Goal: Transaction & Acquisition: Book appointment/travel/reservation

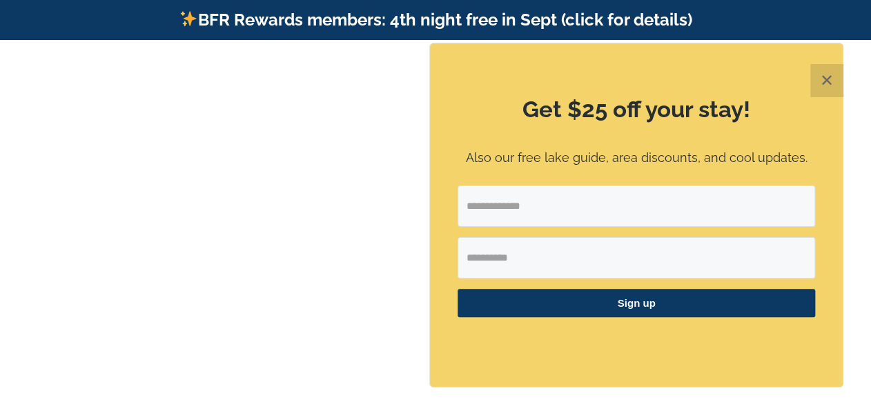
click at [822, 83] on button "✕" at bounding box center [826, 80] width 33 height 33
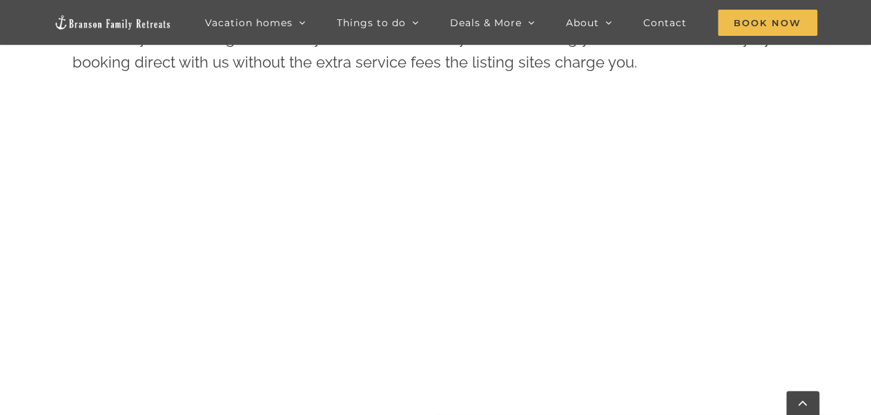
scroll to position [608, 0]
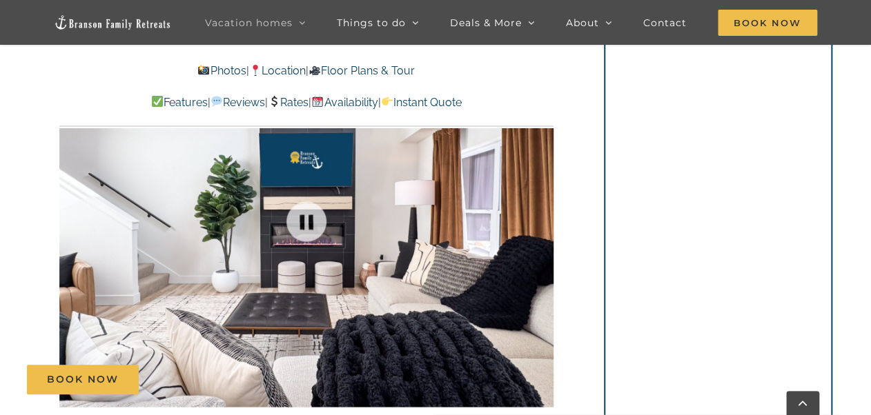
scroll to position [993, 0]
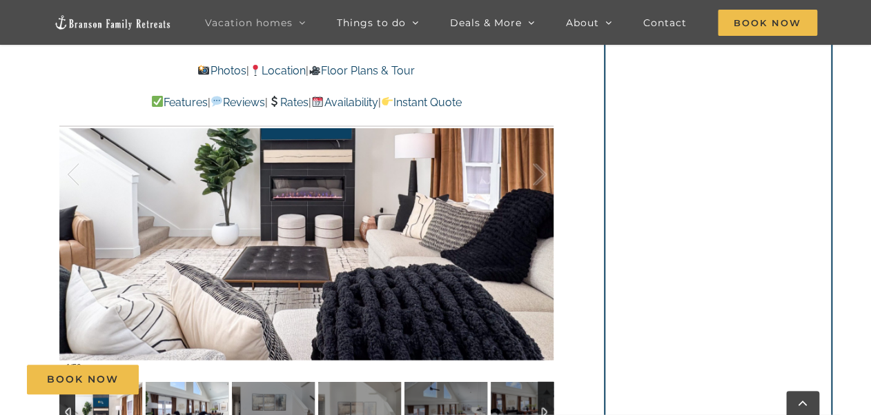
click at [180, 395] on img at bounding box center [187, 412] width 83 height 62
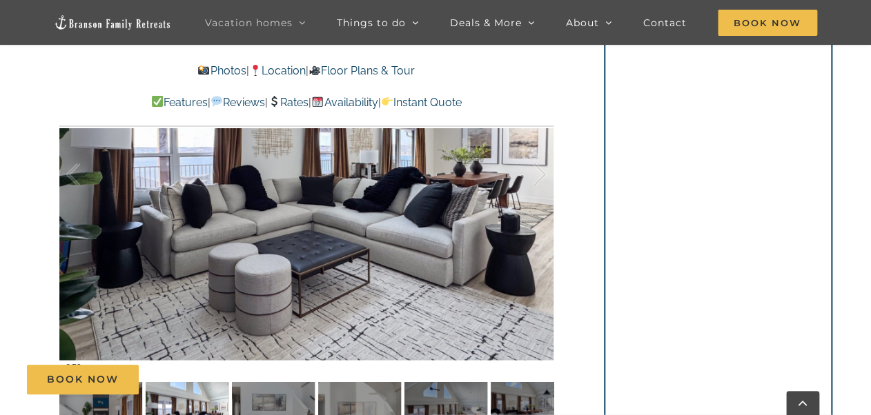
click at [181, 393] on div "Book Now" at bounding box center [445, 380] width 837 height 30
click at [256, 395] on img at bounding box center [273, 412] width 83 height 62
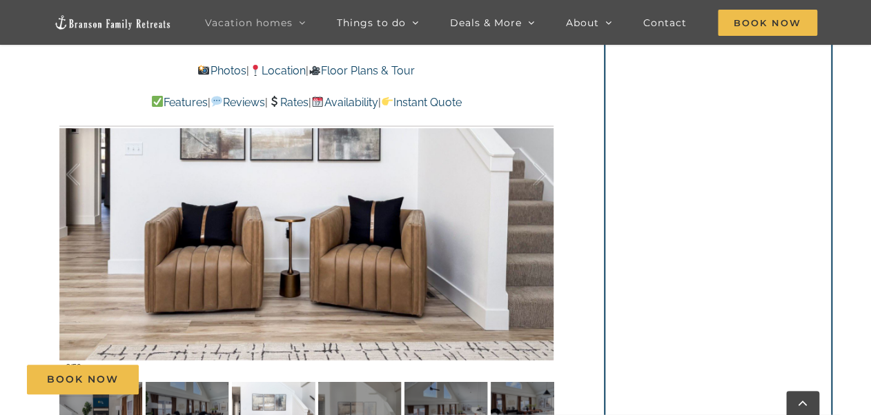
click at [339, 392] on div "Book Now" at bounding box center [445, 380] width 837 height 30
click at [359, 397] on img at bounding box center [359, 412] width 83 height 62
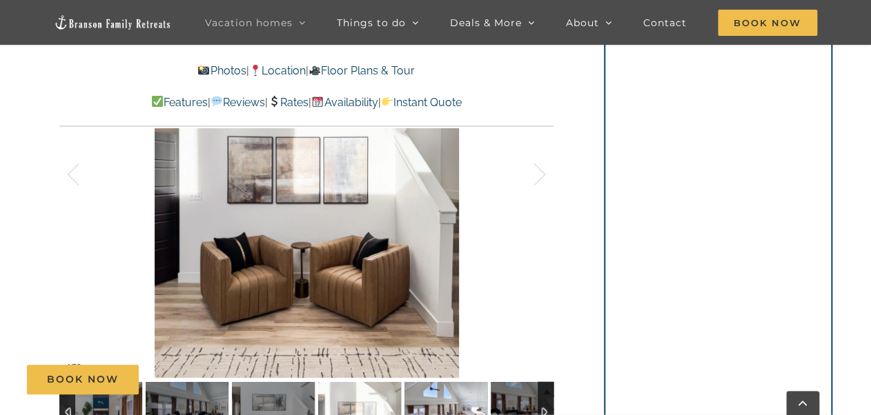
click at [444, 400] on img at bounding box center [445, 412] width 83 height 62
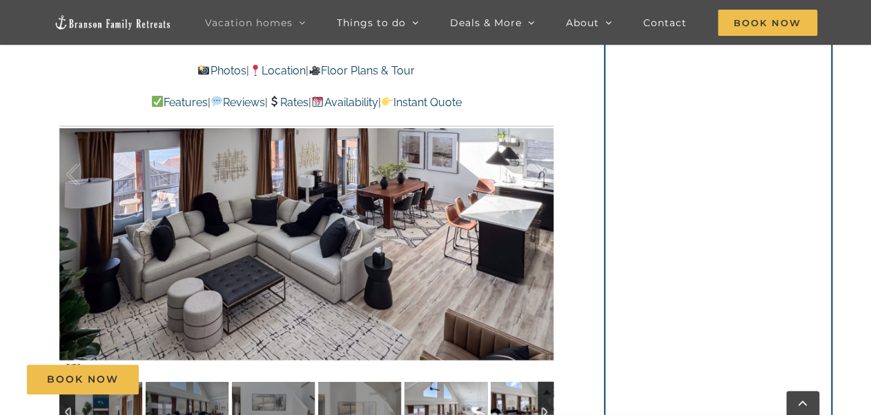
click at [507, 402] on img at bounding box center [531, 412] width 83 height 62
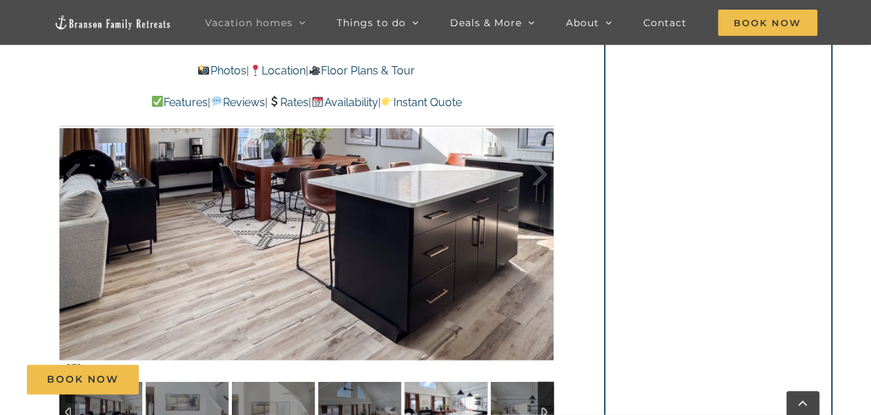
click at [541, 406] on div at bounding box center [545, 412] width 16 height 62
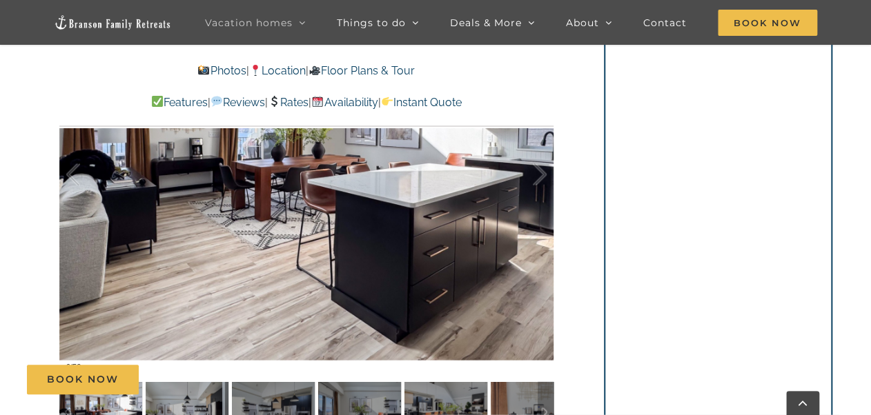
click at [185, 393] on div "Book Now" at bounding box center [445, 380] width 837 height 30
click at [188, 404] on img at bounding box center [187, 412] width 83 height 62
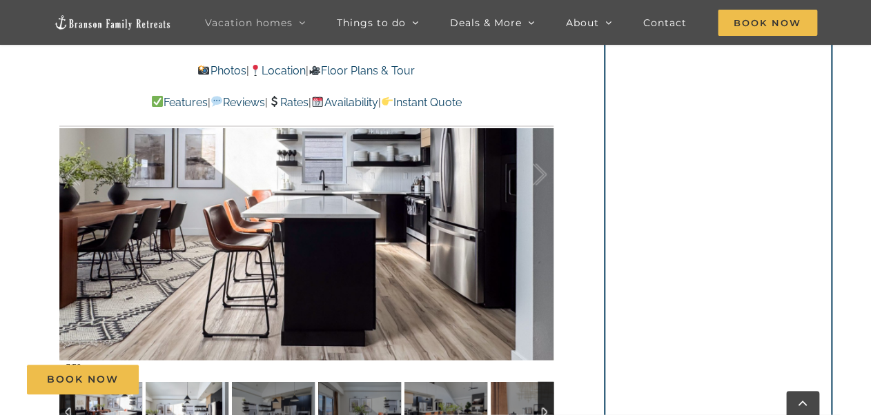
click at [126, 406] on img at bounding box center [100, 412] width 83 height 62
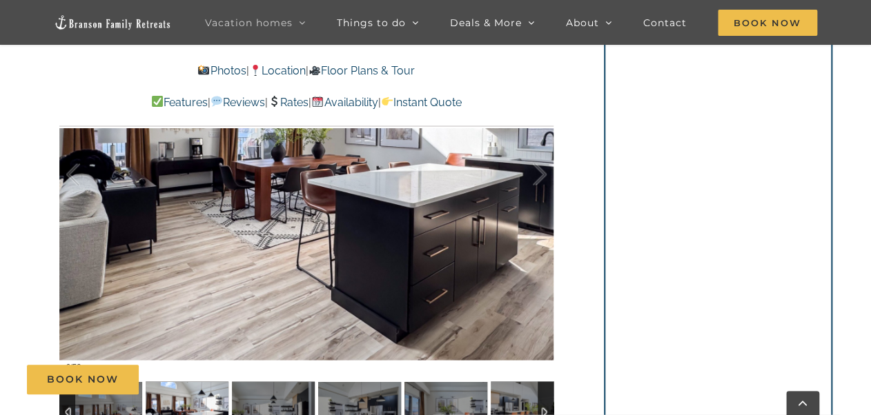
click at [185, 404] on img at bounding box center [187, 412] width 83 height 62
click at [194, 395] on img at bounding box center [187, 412] width 83 height 62
click at [274, 400] on img at bounding box center [273, 412] width 83 height 62
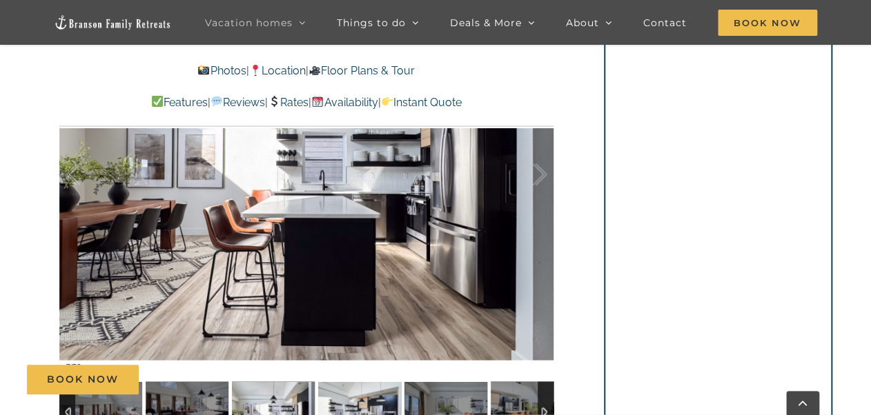
click at [348, 403] on img at bounding box center [359, 412] width 83 height 62
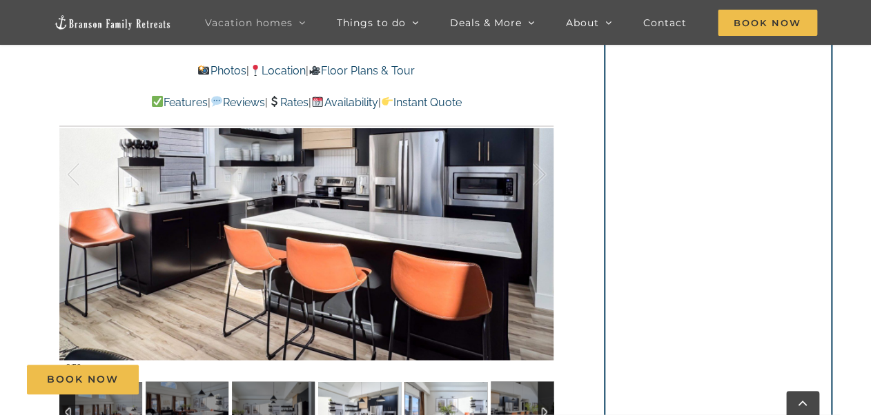
click at [437, 397] on img at bounding box center [445, 412] width 83 height 62
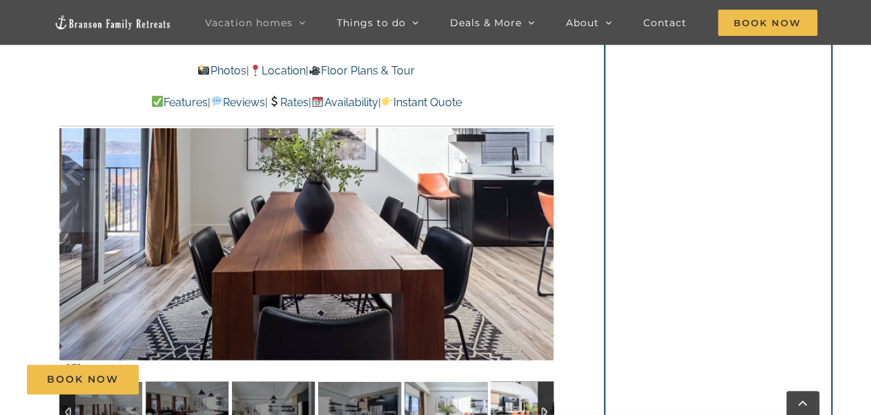
click at [522, 403] on img at bounding box center [531, 412] width 83 height 62
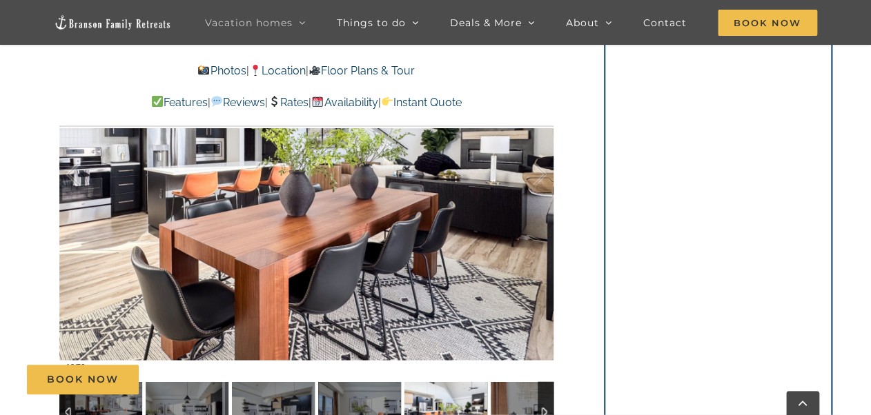
click at [544, 402] on div at bounding box center [545, 412] width 16 height 62
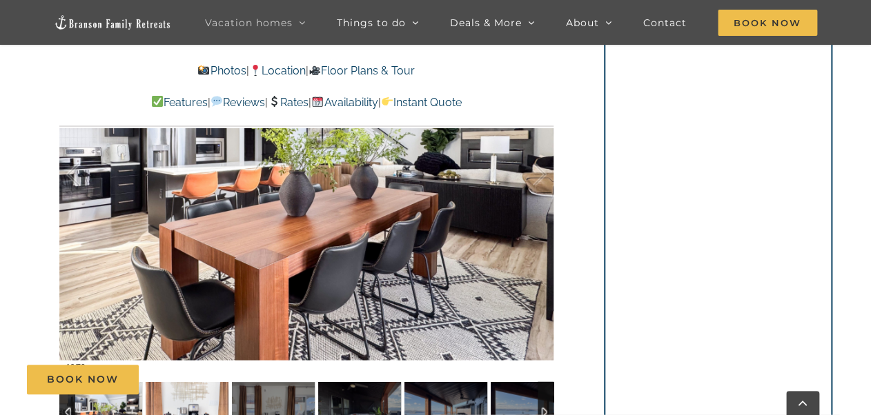
click at [189, 402] on img at bounding box center [187, 412] width 83 height 62
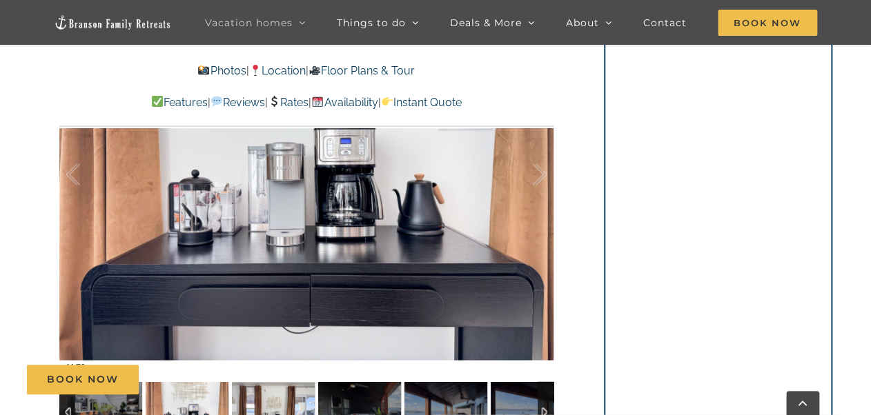
click at [268, 397] on img at bounding box center [273, 412] width 83 height 62
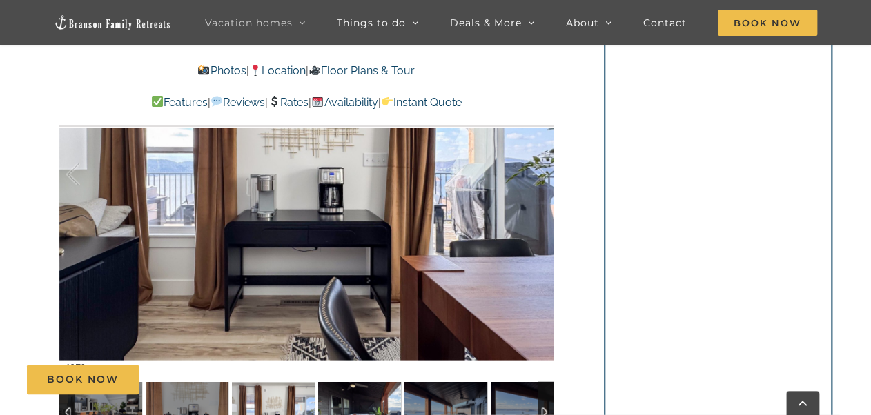
click at [357, 399] on img at bounding box center [359, 412] width 83 height 62
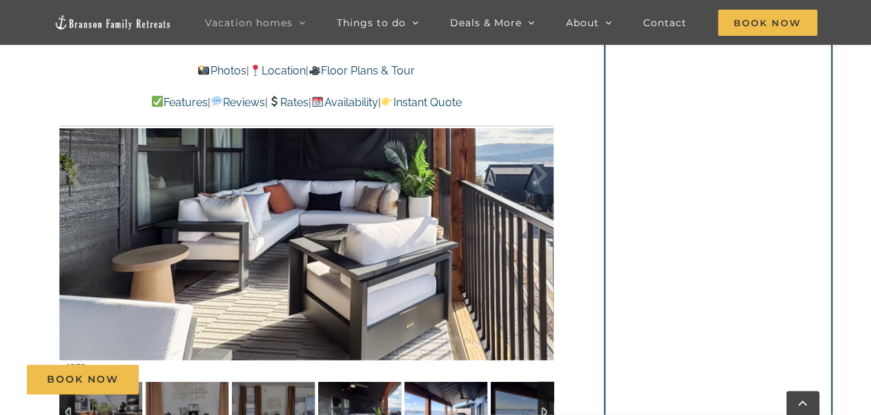
click at [425, 404] on img at bounding box center [445, 412] width 83 height 62
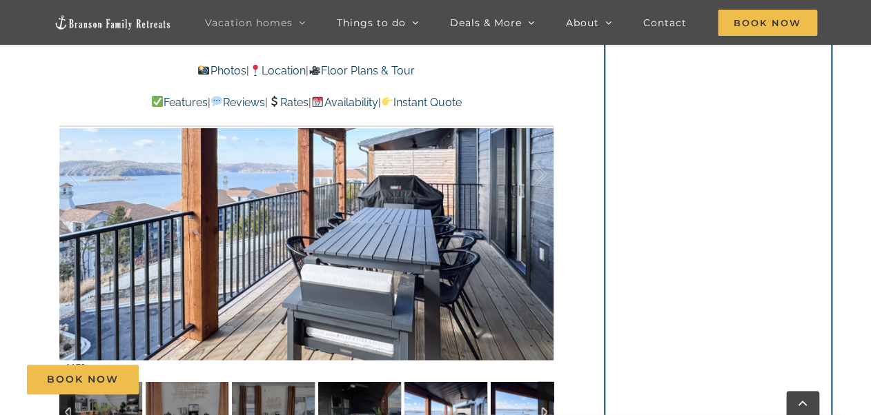
click at [519, 401] on img at bounding box center [531, 412] width 83 height 62
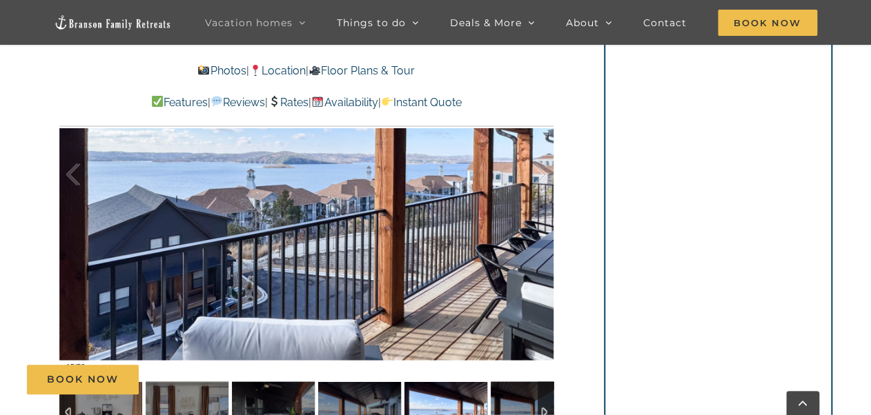
click at [543, 398] on div at bounding box center [545, 412] width 16 height 62
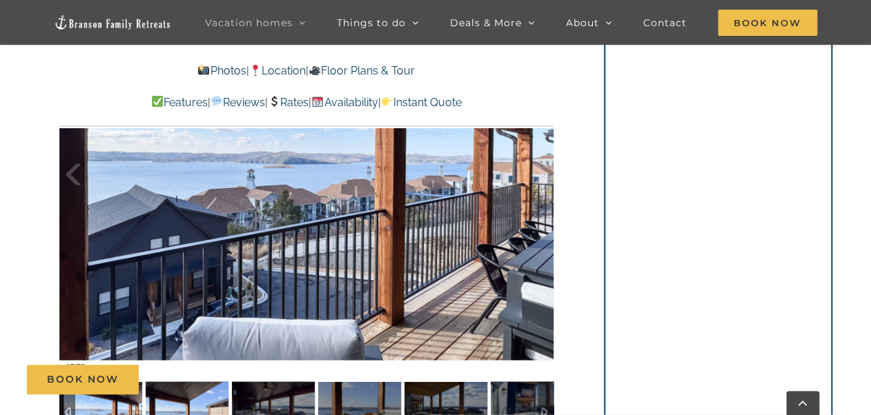
click at [203, 395] on img at bounding box center [187, 412] width 83 height 62
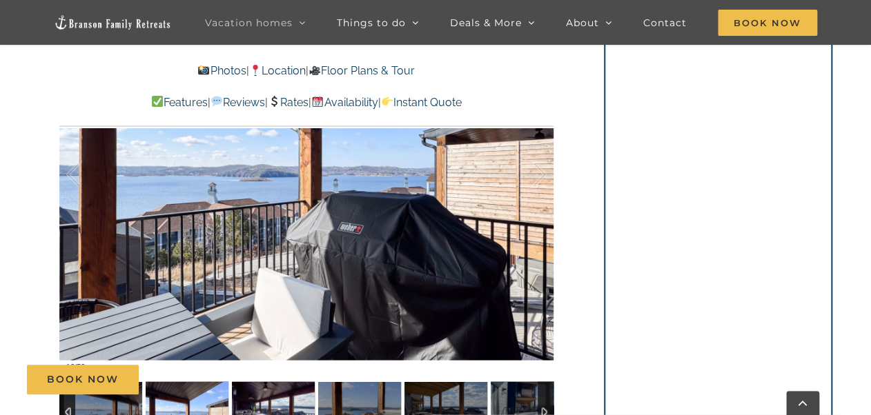
click at [274, 397] on img at bounding box center [273, 412] width 83 height 62
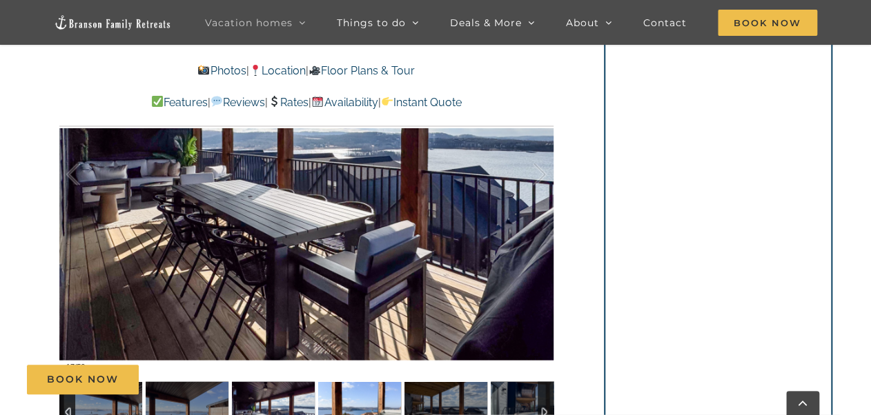
click at [353, 395] on img at bounding box center [359, 412] width 83 height 62
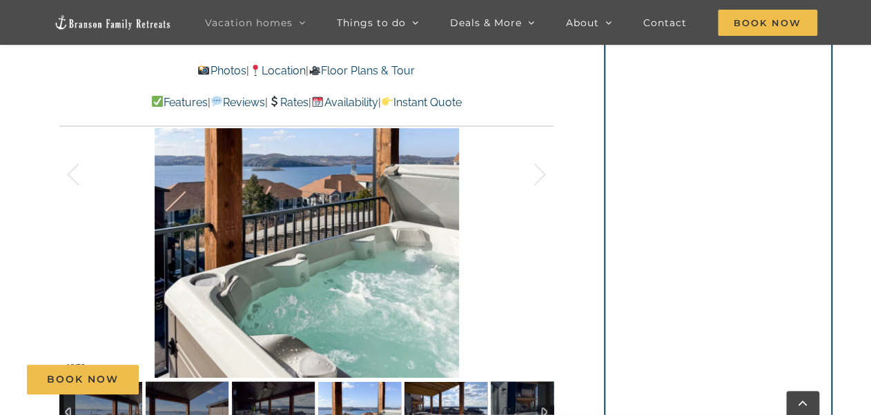
click at [456, 400] on img at bounding box center [445, 412] width 83 height 62
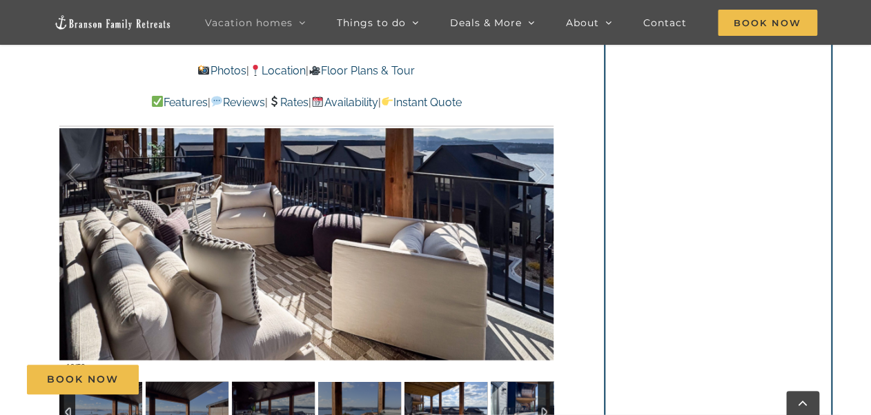
click at [508, 395] on img at bounding box center [531, 412] width 83 height 62
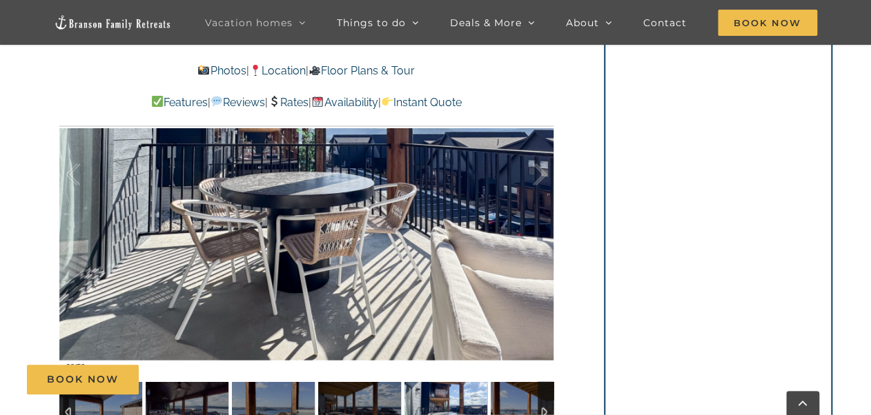
click at [546, 404] on div at bounding box center [545, 412] width 16 height 62
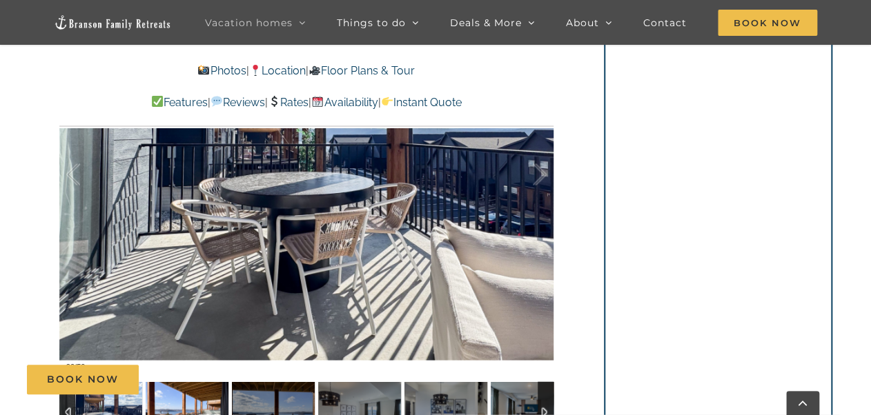
click at [184, 399] on img at bounding box center [187, 412] width 83 height 62
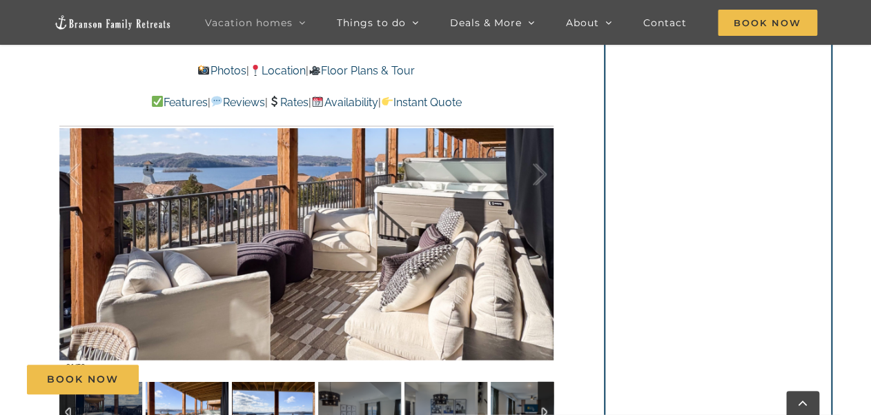
click at [265, 400] on img at bounding box center [273, 412] width 83 height 62
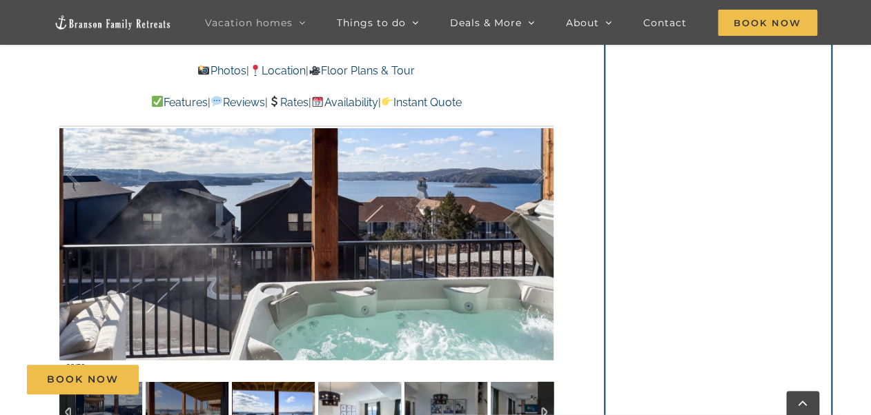
click at [357, 401] on img at bounding box center [359, 412] width 83 height 62
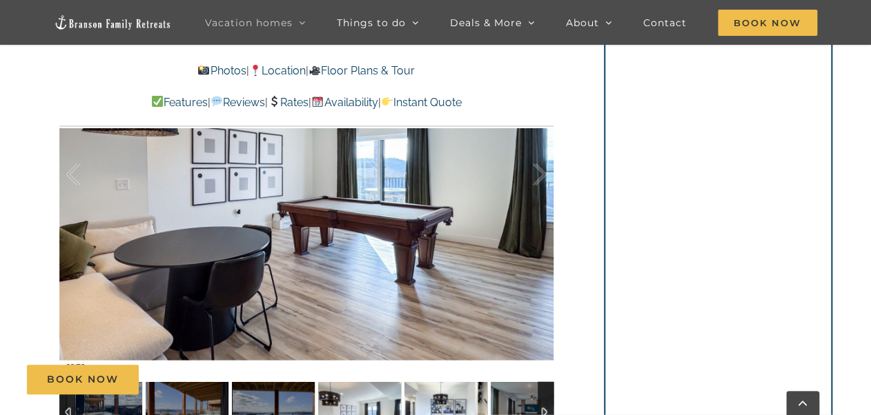
click at [442, 399] on img at bounding box center [445, 412] width 83 height 62
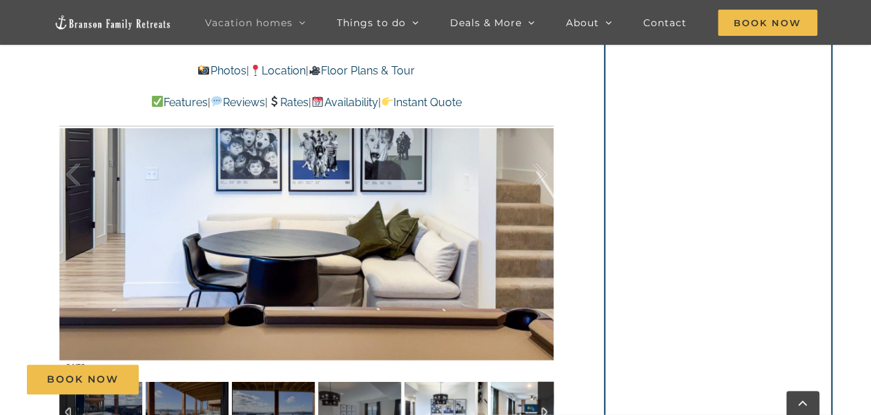
click at [513, 401] on img at bounding box center [531, 412] width 83 height 62
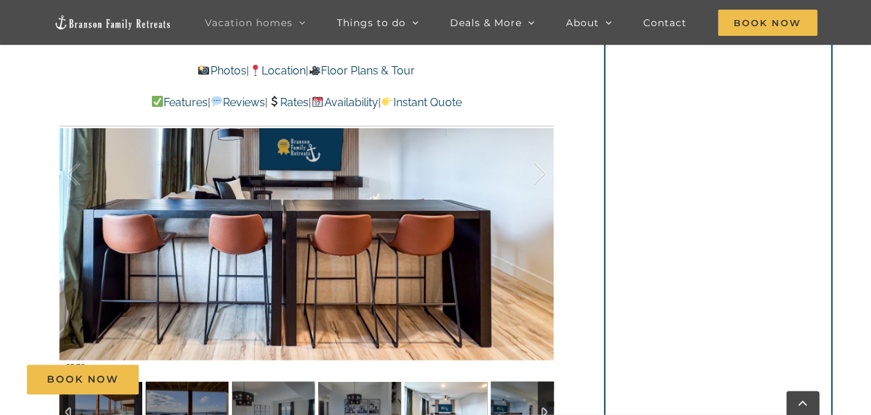
click at [546, 404] on div at bounding box center [545, 412] width 16 height 62
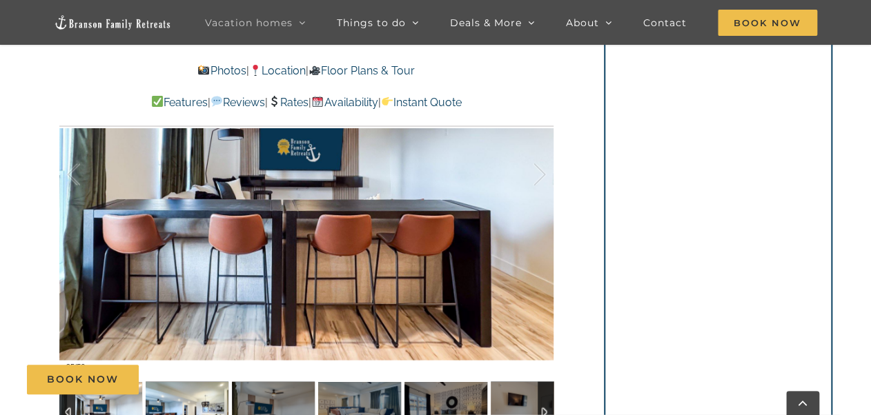
click at [191, 400] on img at bounding box center [187, 412] width 83 height 62
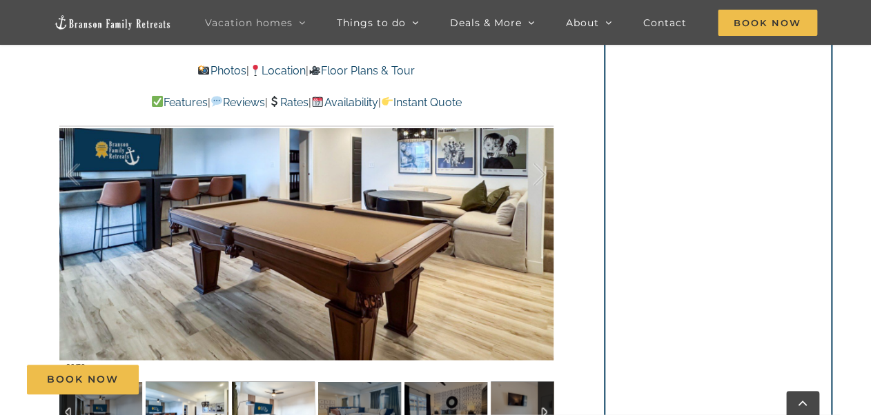
click at [268, 397] on img at bounding box center [273, 412] width 83 height 62
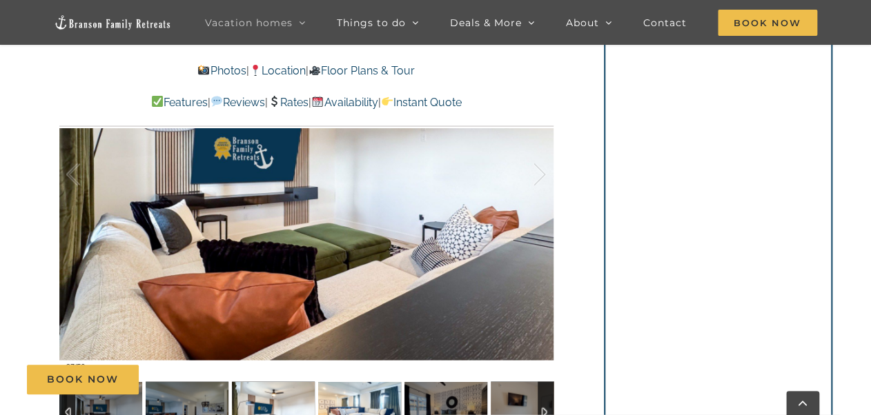
click at [355, 403] on img at bounding box center [359, 412] width 83 height 62
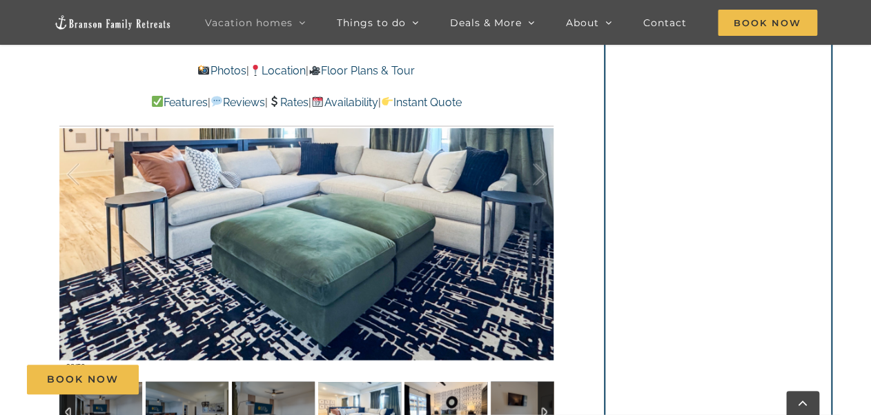
click at [437, 402] on img at bounding box center [445, 412] width 83 height 62
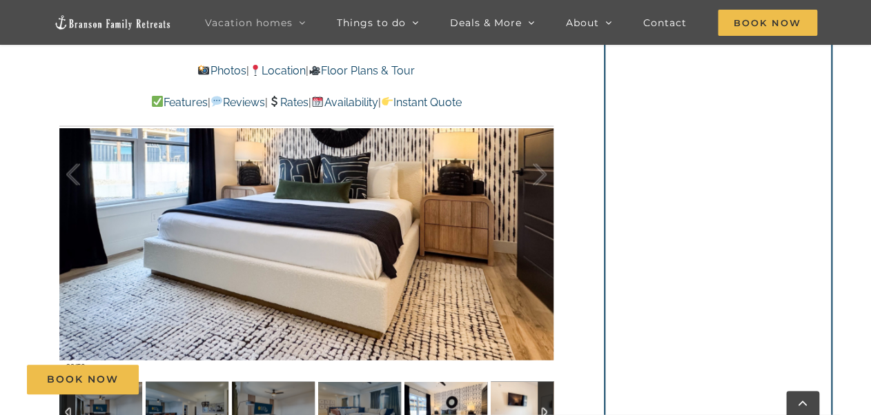
click at [524, 397] on img at bounding box center [531, 412] width 83 height 62
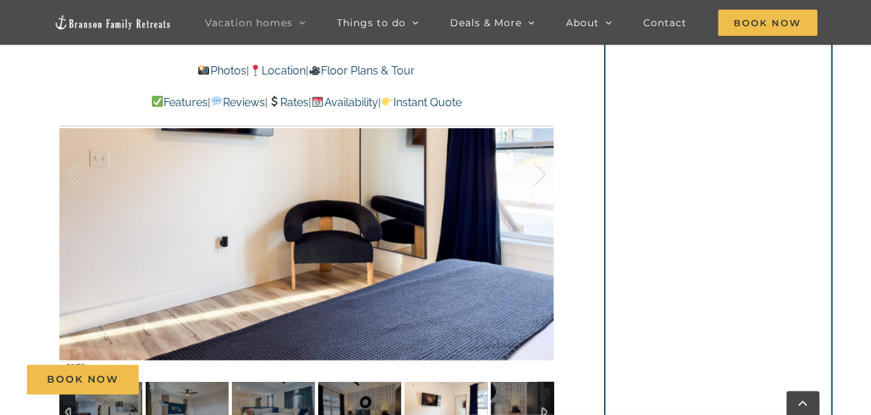
click at [544, 405] on div at bounding box center [545, 412] width 16 height 62
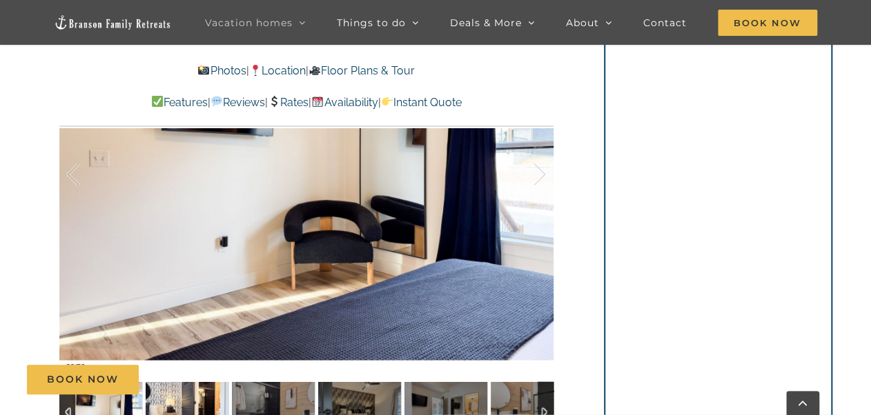
click at [180, 403] on img at bounding box center [187, 412] width 83 height 62
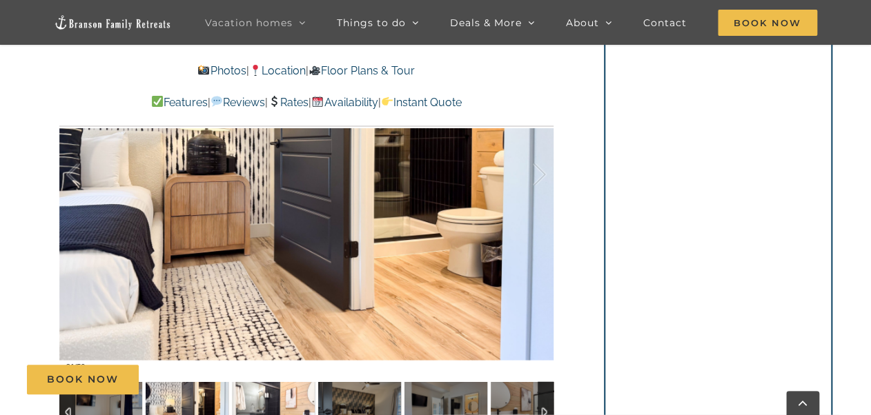
click at [268, 400] on img at bounding box center [273, 412] width 83 height 62
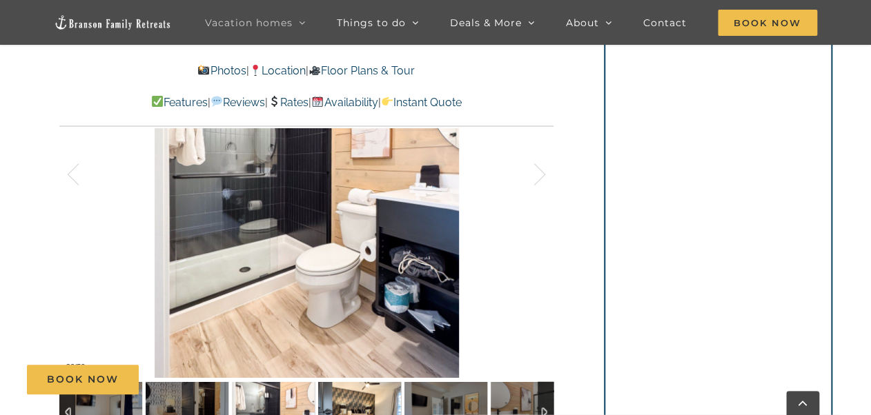
click at [350, 399] on img at bounding box center [359, 412] width 83 height 62
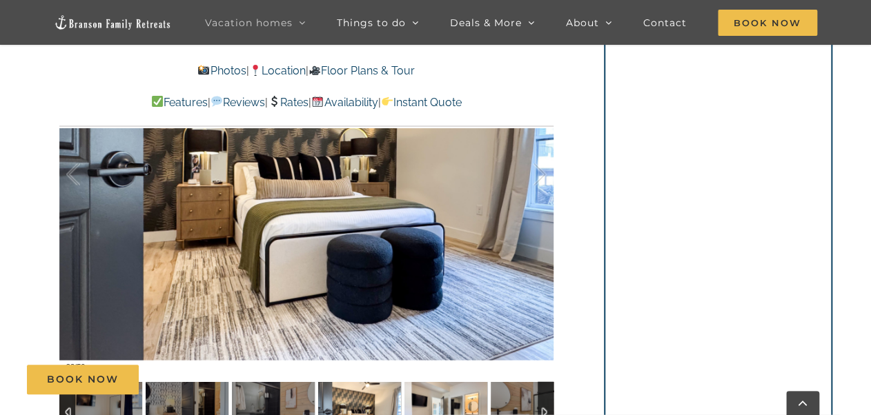
click at [448, 400] on img at bounding box center [445, 412] width 83 height 62
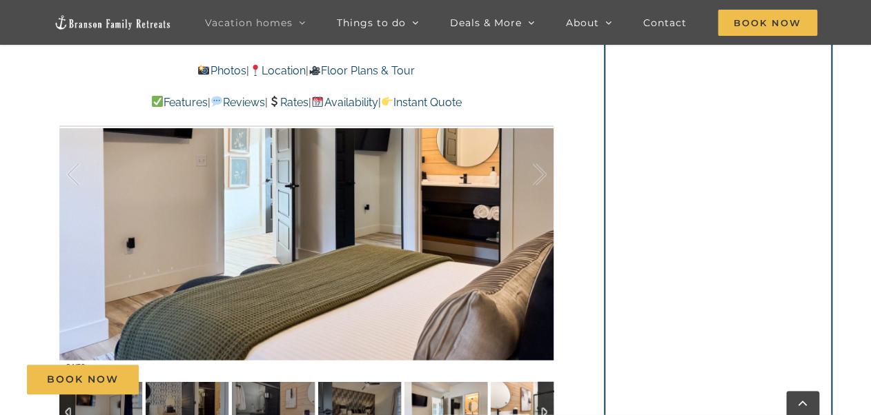
click at [509, 399] on img at bounding box center [531, 412] width 83 height 62
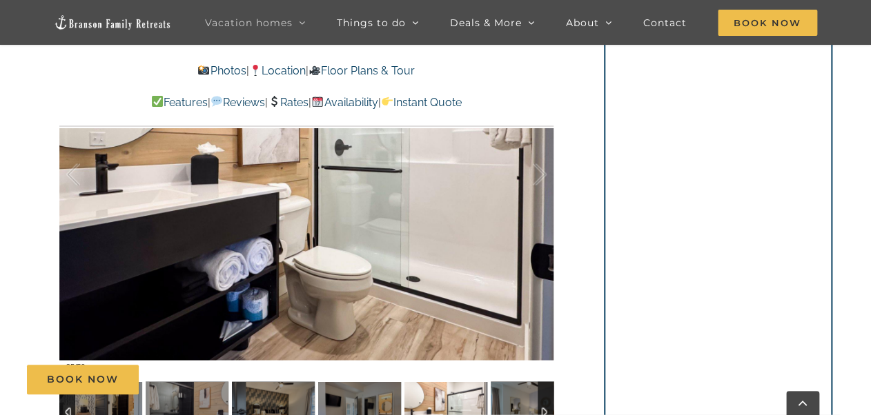
click at [546, 404] on div at bounding box center [545, 412] width 16 height 62
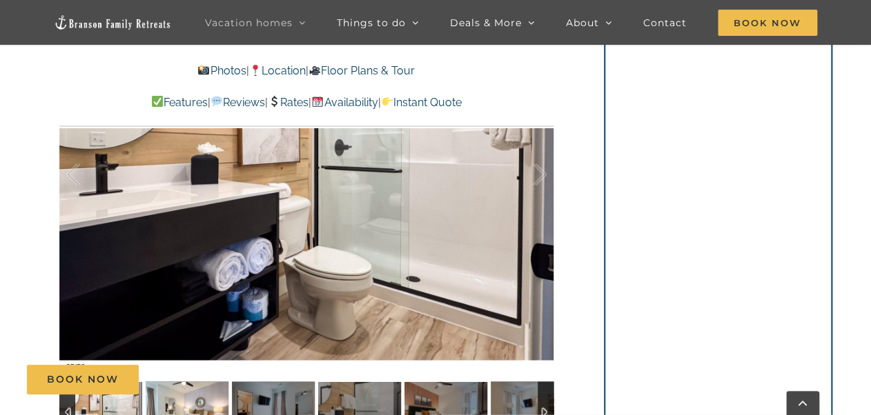
click at [193, 404] on img at bounding box center [187, 412] width 83 height 62
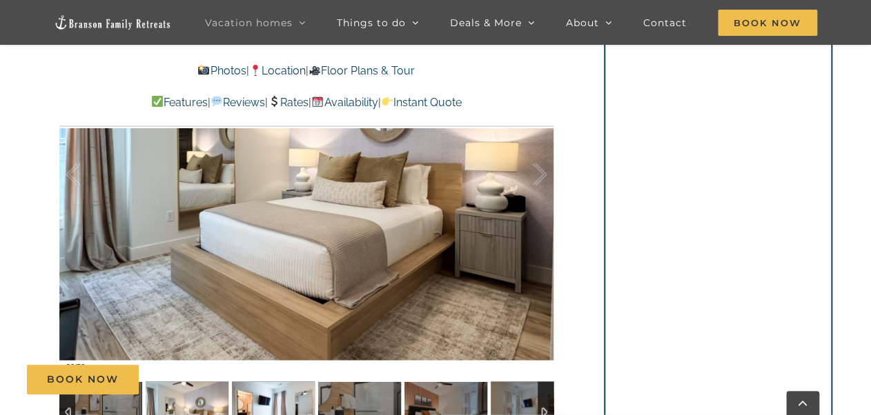
click at [263, 395] on img at bounding box center [273, 412] width 83 height 62
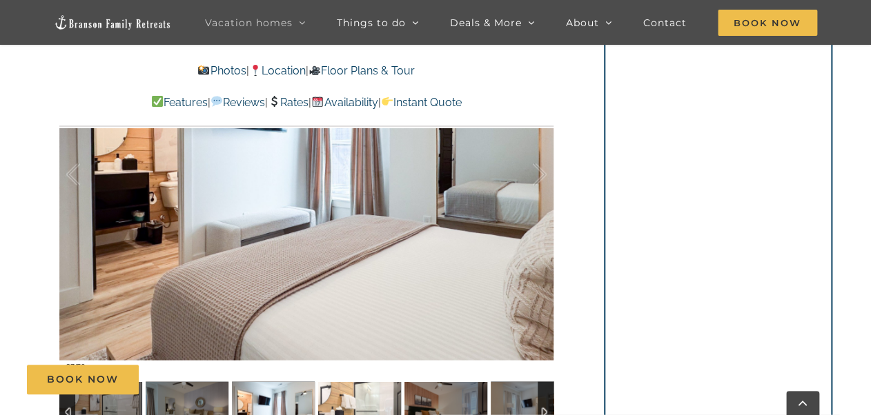
click at [341, 399] on img at bounding box center [359, 412] width 83 height 62
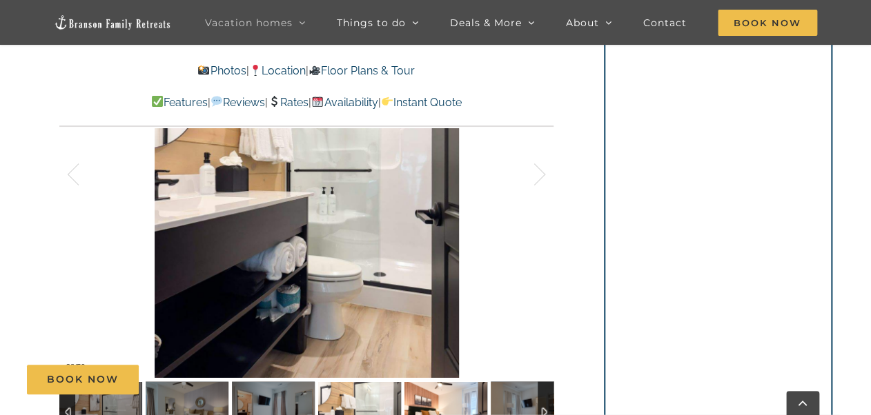
click at [446, 401] on img at bounding box center [445, 412] width 83 height 62
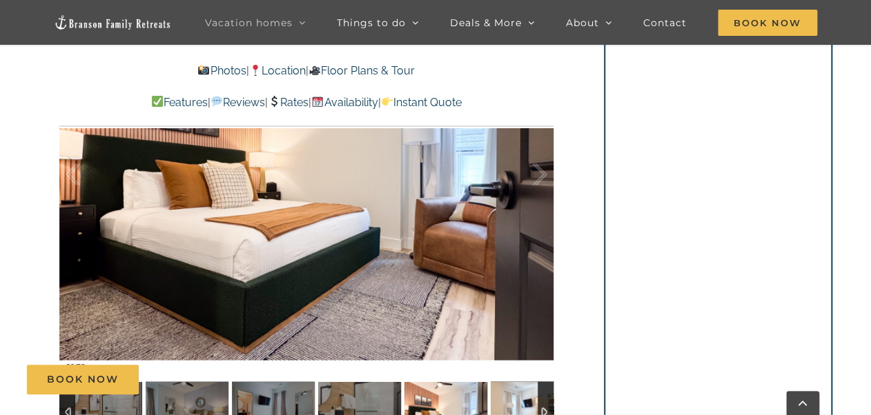
click at [508, 397] on img at bounding box center [531, 412] width 83 height 62
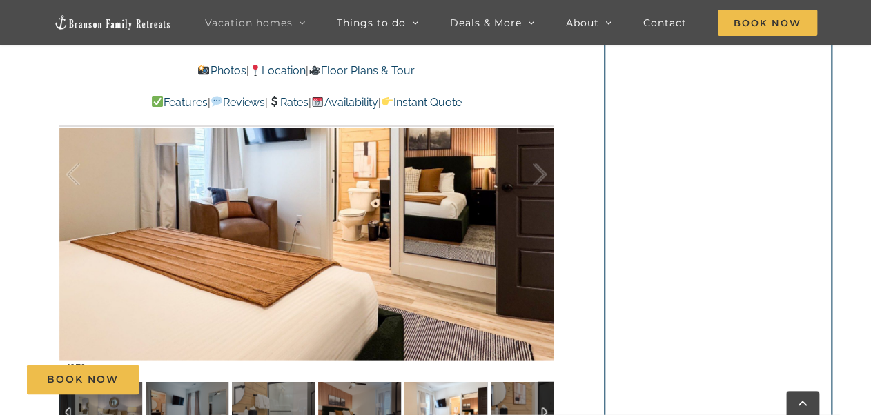
click at [543, 401] on div at bounding box center [545, 412] width 16 height 62
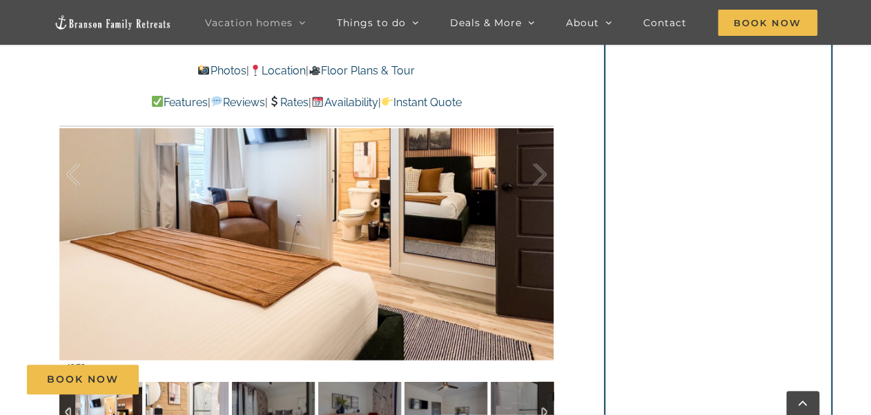
click at [196, 402] on img at bounding box center [187, 412] width 83 height 62
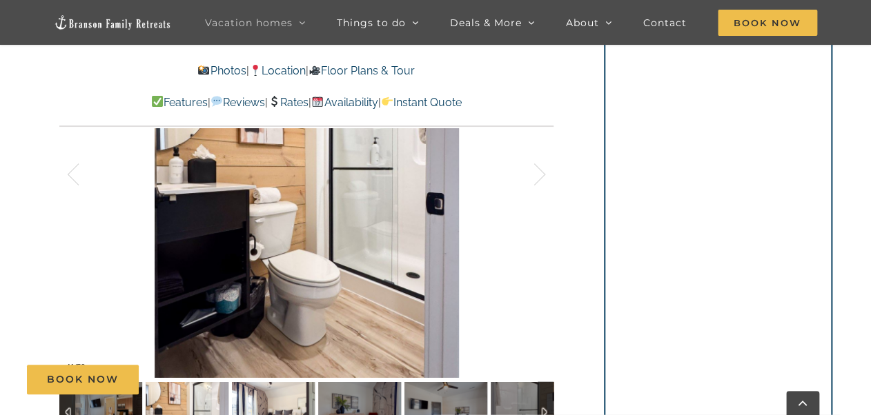
click at [272, 398] on img at bounding box center [273, 412] width 83 height 62
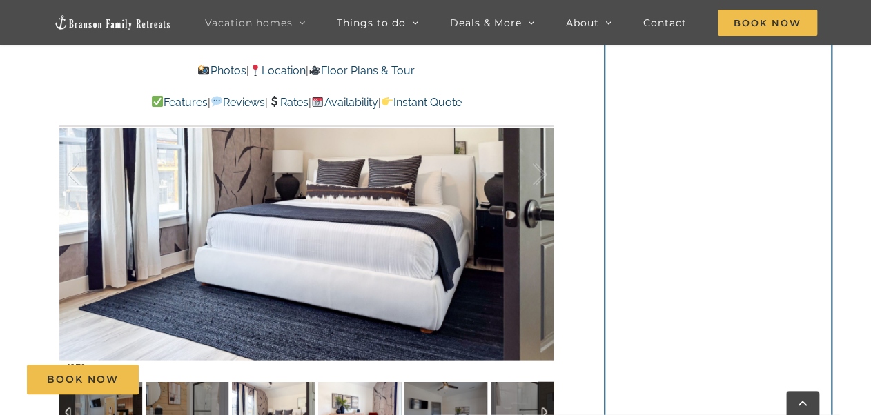
click at [353, 397] on img at bounding box center [359, 412] width 83 height 62
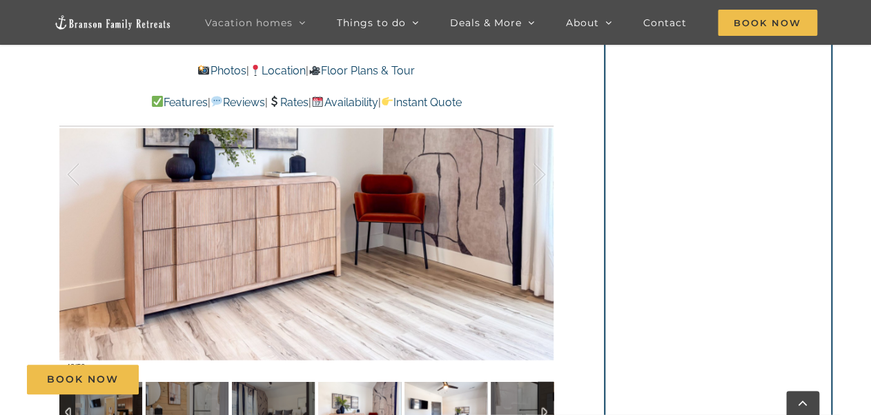
click at [447, 398] on img at bounding box center [445, 412] width 83 height 62
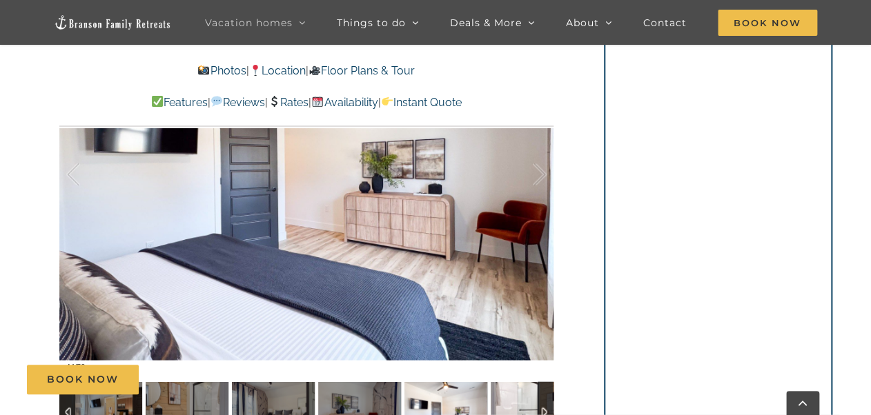
click at [516, 398] on img at bounding box center [531, 412] width 83 height 62
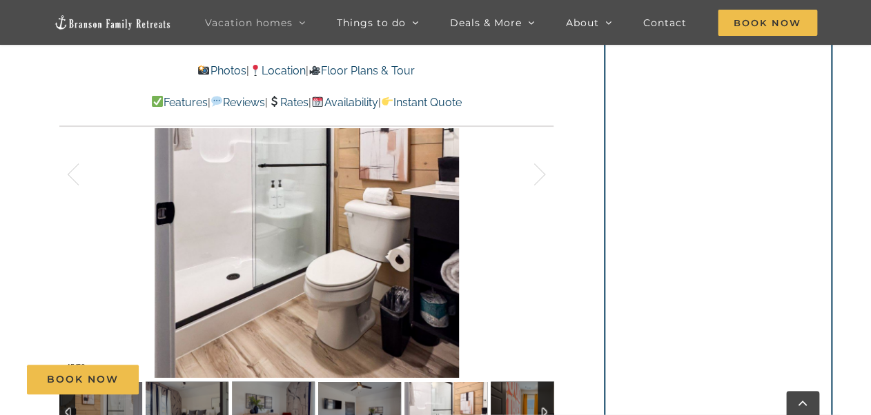
click at [543, 404] on div at bounding box center [545, 412] width 16 height 62
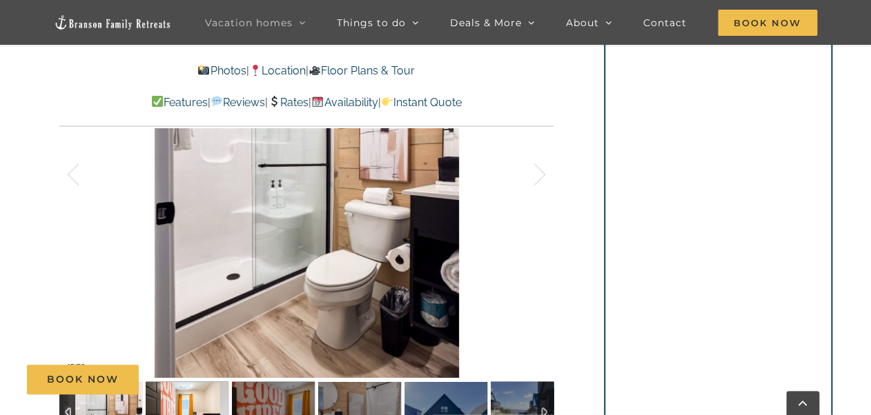
click at [193, 402] on img at bounding box center [187, 412] width 83 height 62
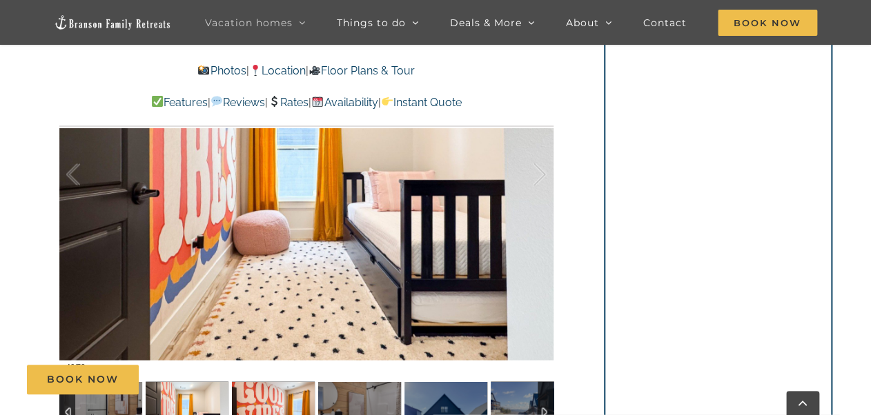
click at [264, 396] on img at bounding box center [273, 412] width 83 height 62
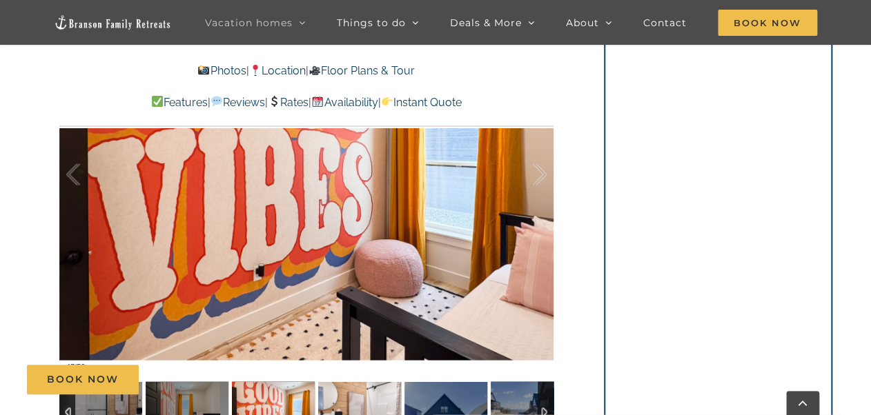
click at [348, 398] on img at bounding box center [359, 412] width 83 height 62
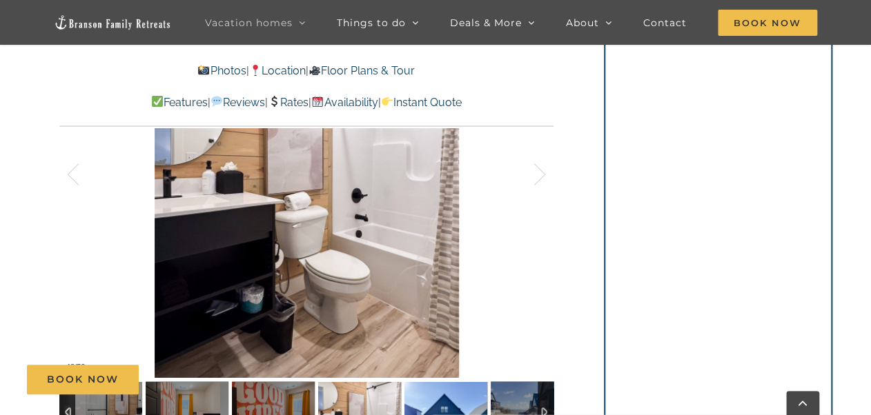
click at [437, 397] on img at bounding box center [445, 412] width 83 height 62
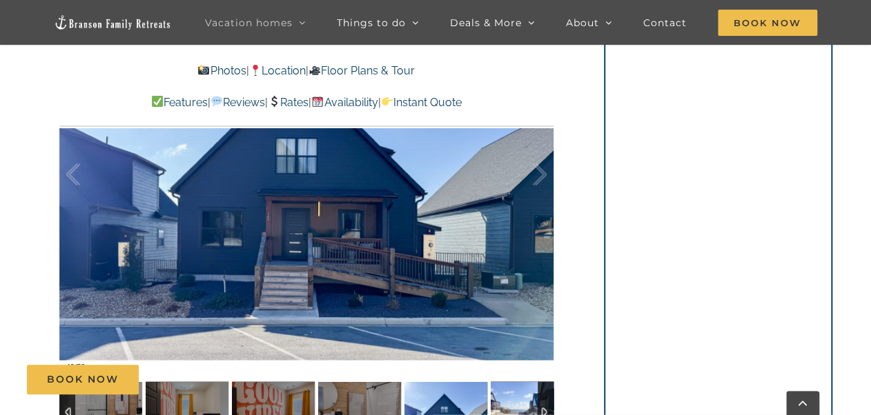
click at [509, 396] on img at bounding box center [531, 412] width 83 height 62
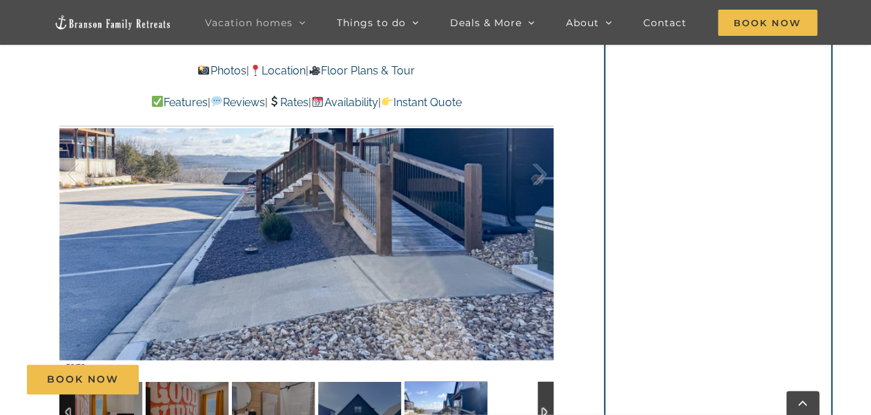
click at [544, 404] on div at bounding box center [545, 412] width 16 height 62
click at [546, 406] on div at bounding box center [545, 412] width 16 height 62
click at [515, 403] on div at bounding box center [306, 412] width 494 height 62
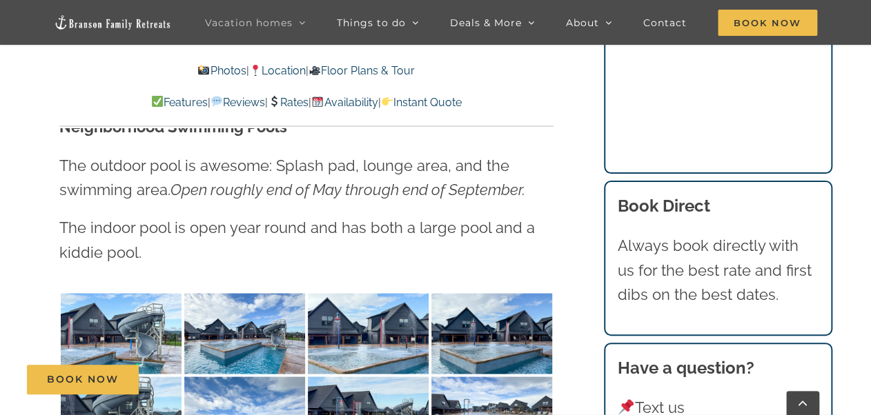
scroll to position [3035, 0]
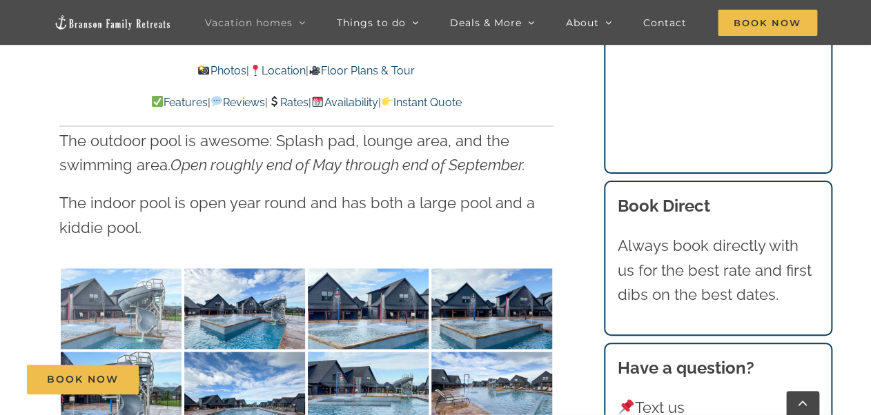
click at [137, 268] on img at bounding box center [121, 308] width 121 height 81
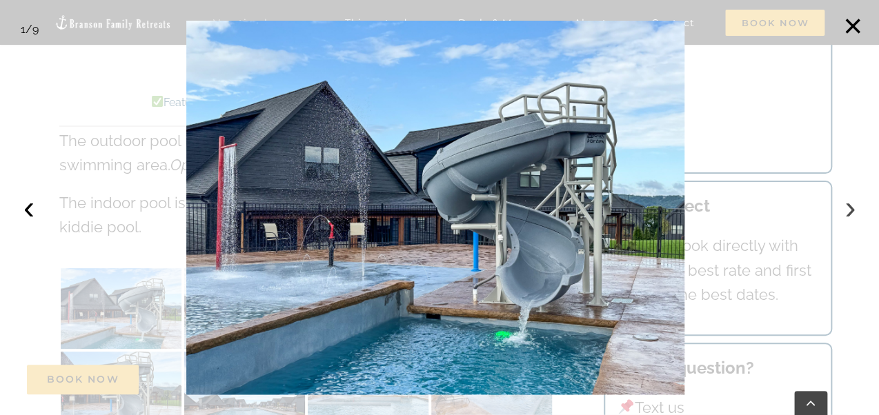
click at [853, 210] on button "›" at bounding box center [850, 207] width 30 height 30
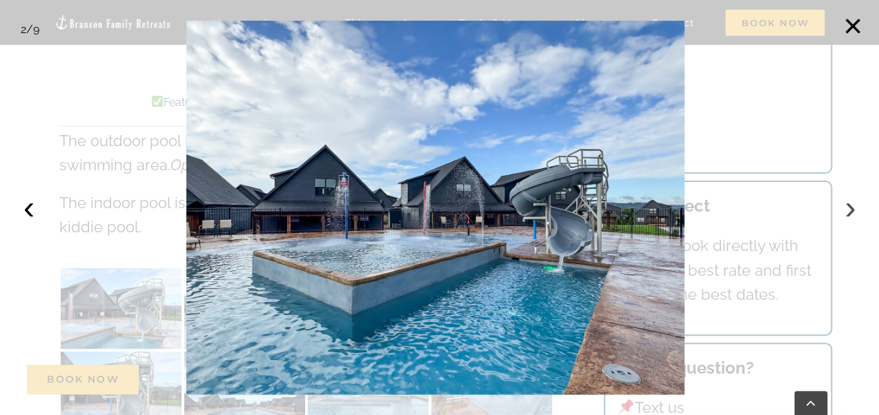
click at [853, 210] on button "›" at bounding box center [850, 207] width 30 height 30
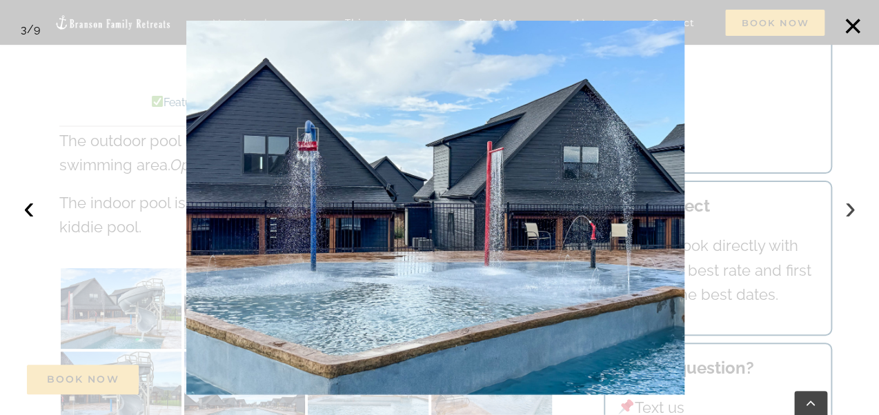
click at [853, 210] on button "›" at bounding box center [850, 207] width 30 height 30
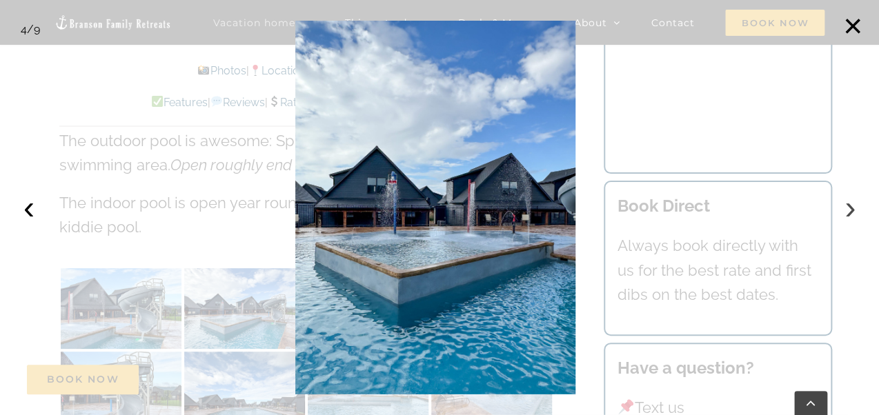
click at [853, 210] on button "›" at bounding box center [850, 207] width 30 height 30
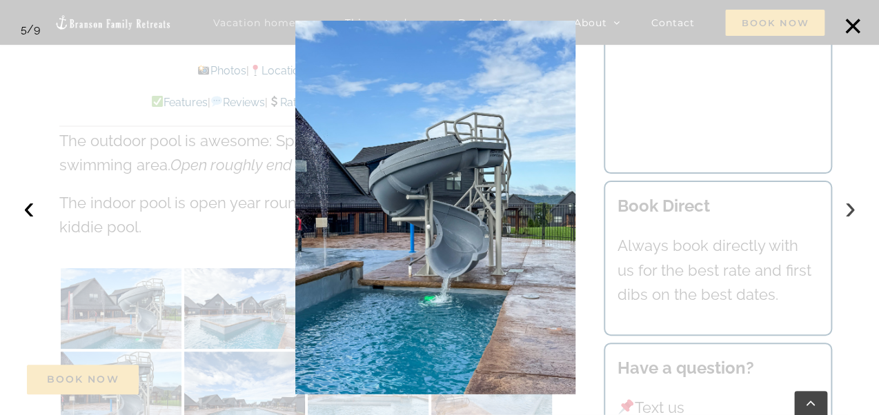
click at [853, 210] on button "›" at bounding box center [850, 207] width 30 height 30
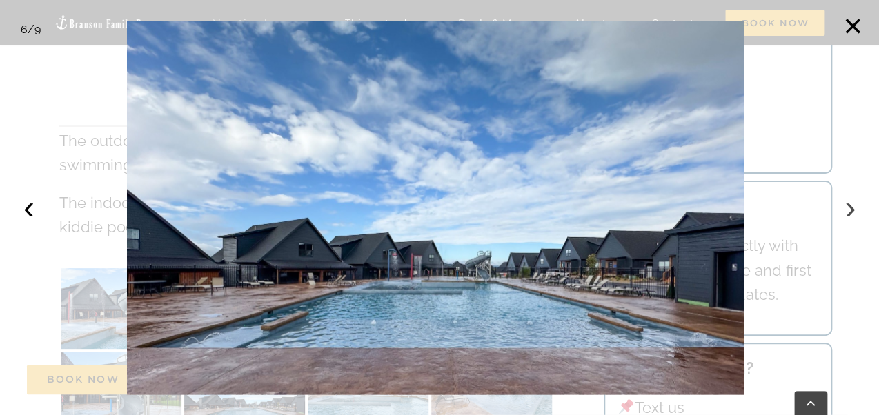
click at [853, 210] on button "›" at bounding box center [850, 207] width 30 height 30
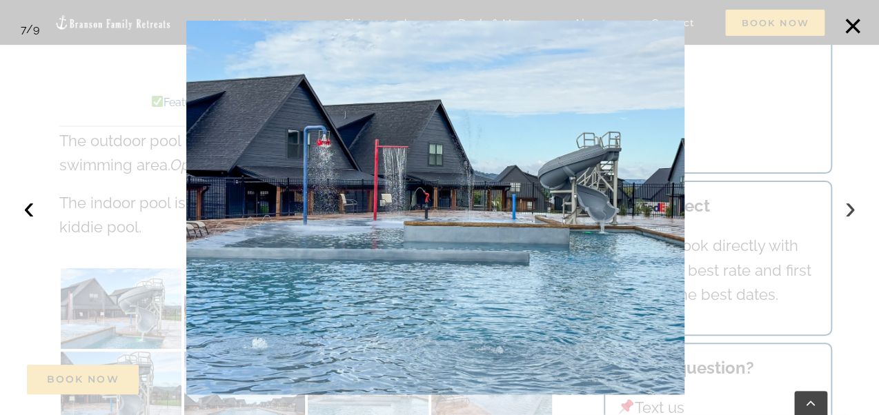
click at [853, 210] on button "›" at bounding box center [850, 207] width 30 height 30
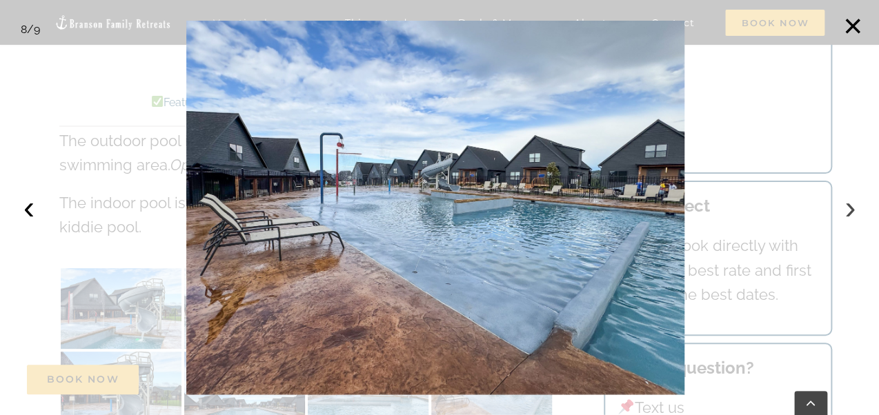
click at [853, 210] on button "›" at bounding box center [850, 207] width 30 height 30
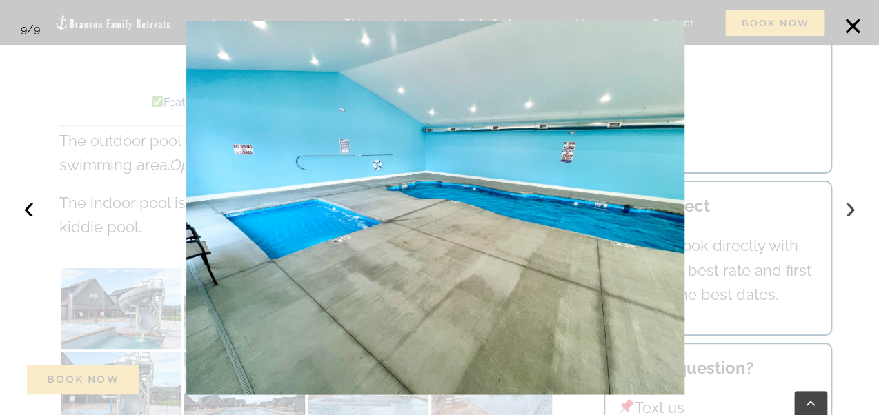
click at [853, 210] on button "›" at bounding box center [850, 207] width 30 height 30
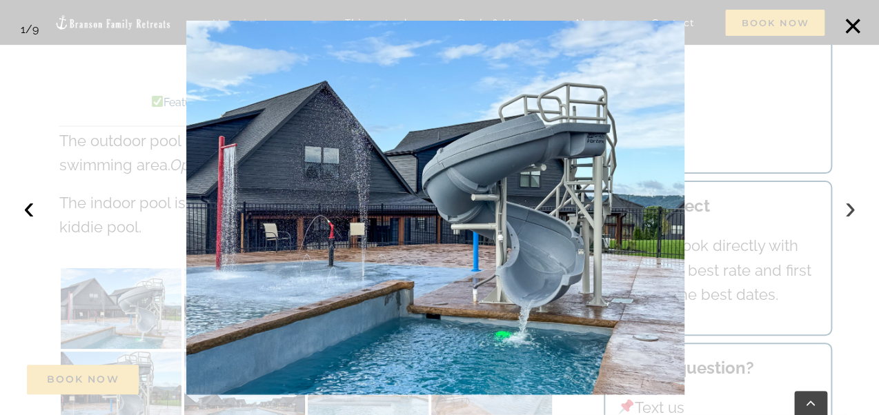
click at [853, 210] on button "›" at bounding box center [850, 207] width 30 height 30
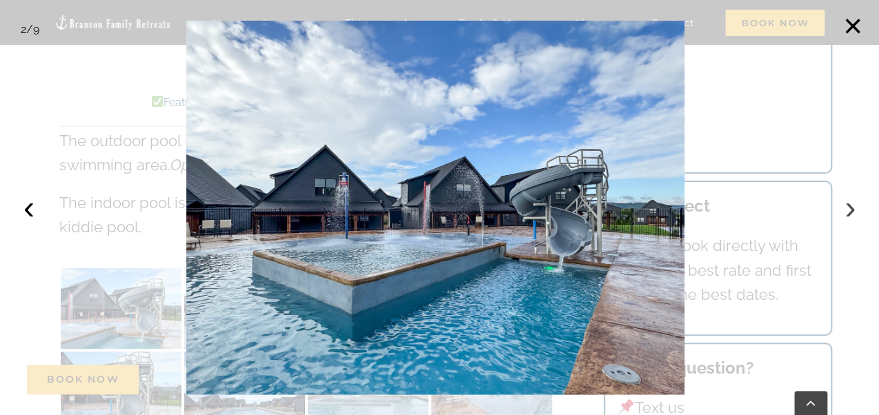
click at [853, 210] on button "›" at bounding box center [850, 207] width 30 height 30
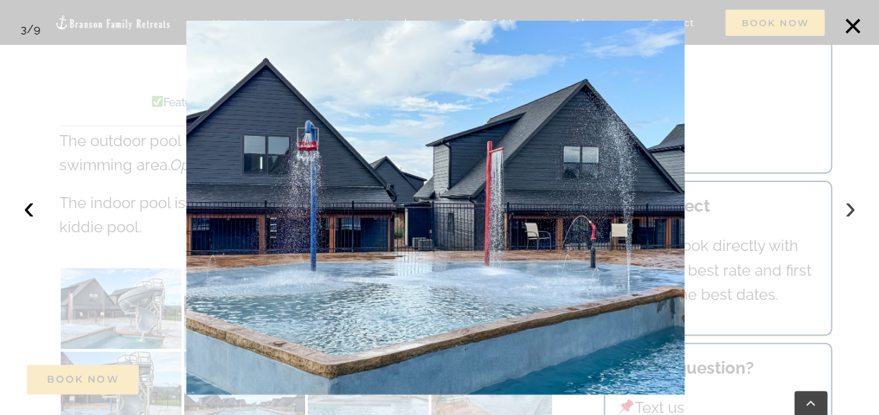
click at [853, 210] on button "›" at bounding box center [850, 207] width 30 height 30
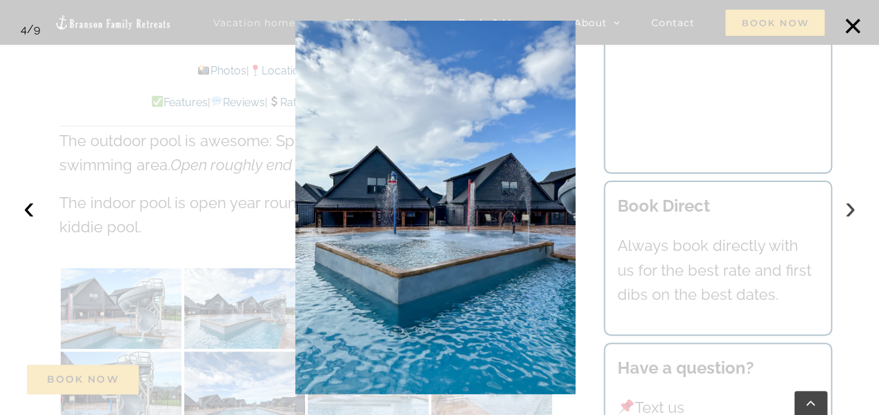
click at [853, 210] on button "›" at bounding box center [850, 207] width 30 height 30
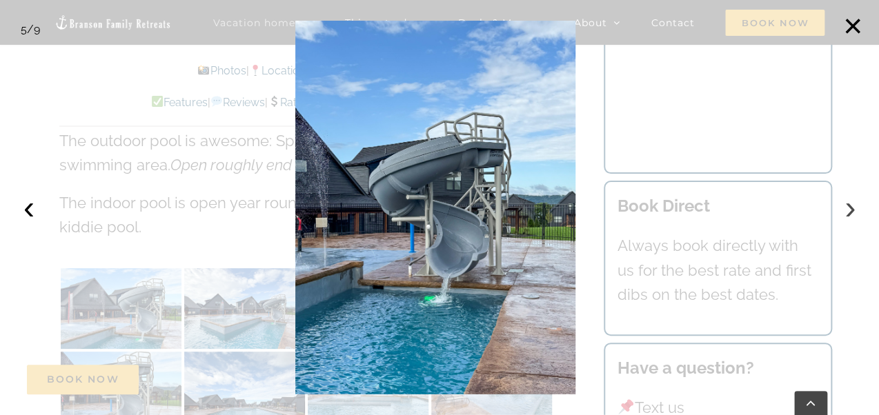
click at [853, 210] on button "›" at bounding box center [850, 207] width 30 height 30
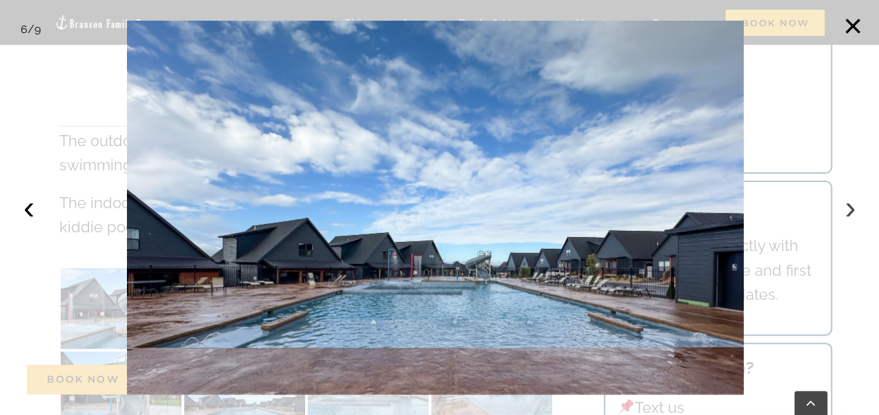
click at [853, 210] on button "›" at bounding box center [850, 207] width 30 height 30
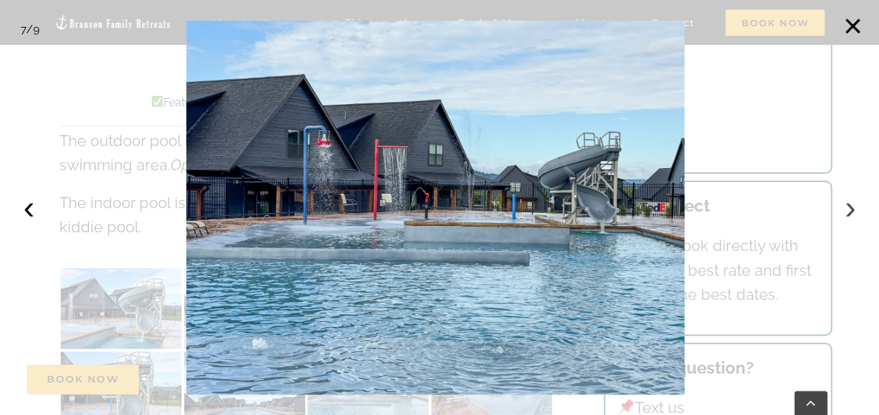
click at [853, 210] on button "›" at bounding box center [850, 207] width 30 height 30
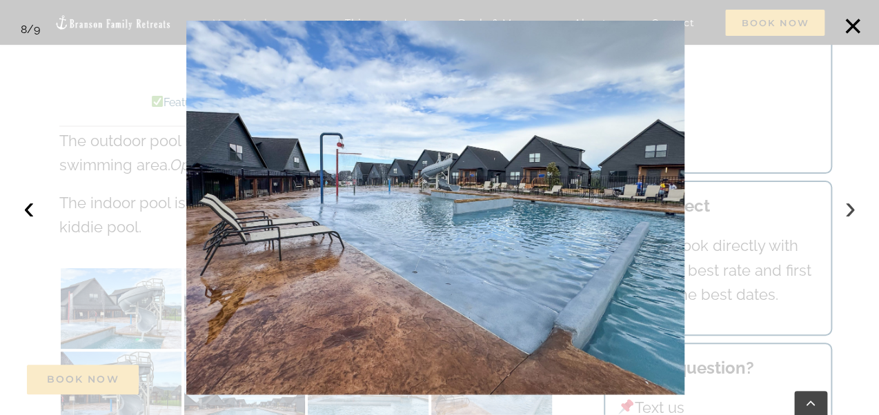
click at [851, 210] on button "›" at bounding box center [850, 207] width 30 height 30
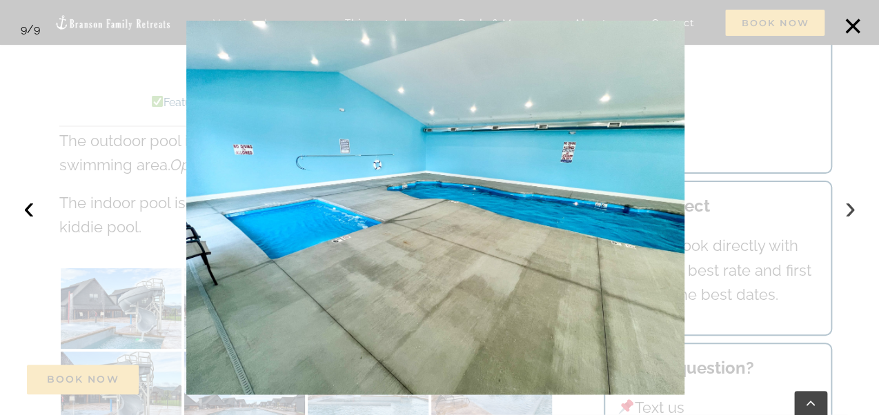
click at [851, 210] on button "›" at bounding box center [850, 207] width 30 height 30
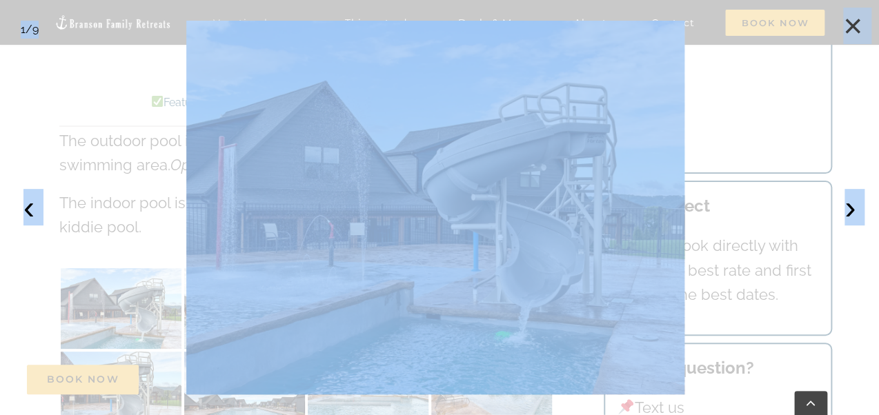
drag, startPoint x: 840, startPoint y: 35, endPoint x: 842, endPoint y: 122, distance: 86.9
click at [842, 122] on div at bounding box center [439, 207] width 879 height 415
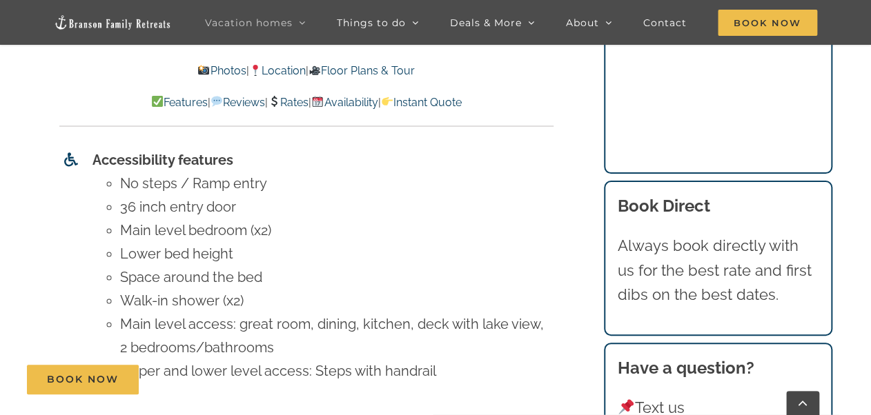
scroll to position [6181, 0]
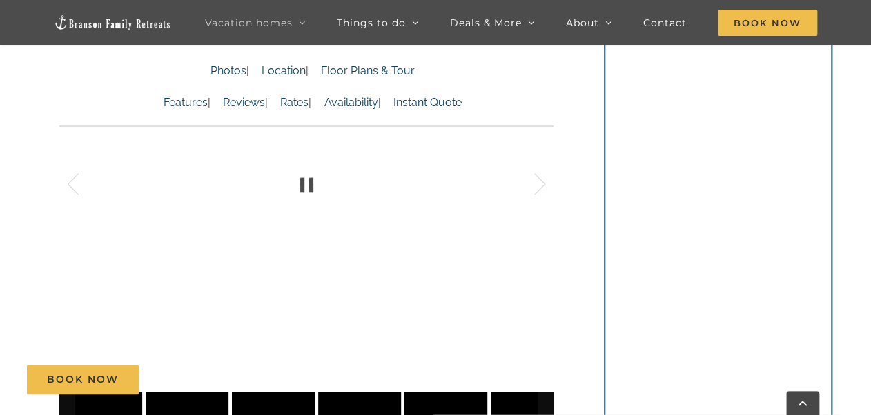
scroll to position [1049, 0]
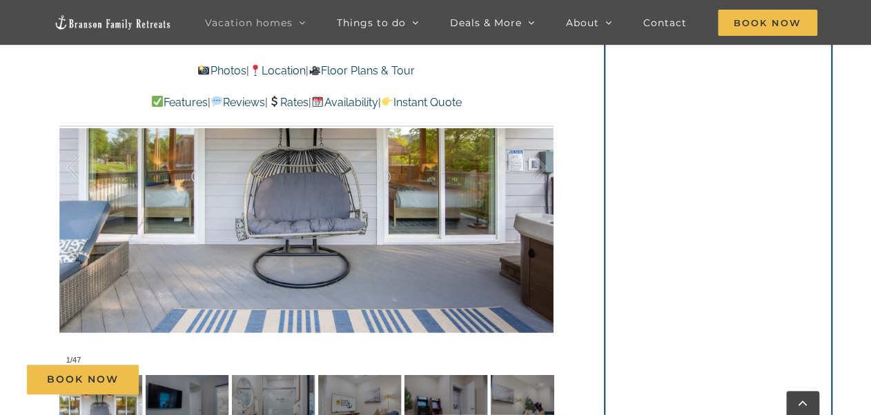
click at [187, 393] on div "Book Now" at bounding box center [445, 380] width 837 height 30
click at [186, 389] on div "Book Now" at bounding box center [445, 380] width 837 height 30
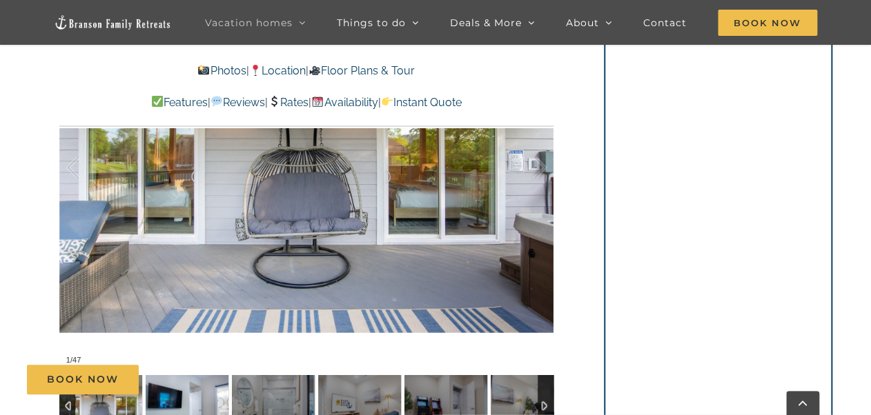
click at [186, 397] on img at bounding box center [187, 406] width 83 height 62
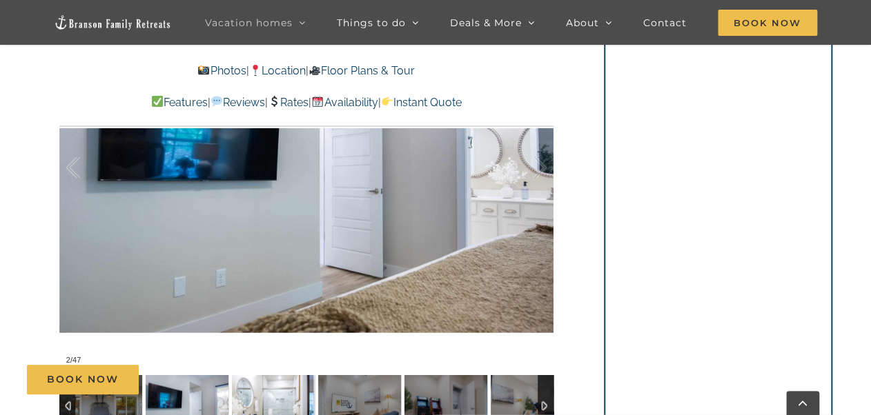
click at [277, 398] on img at bounding box center [273, 406] width 83 height 62
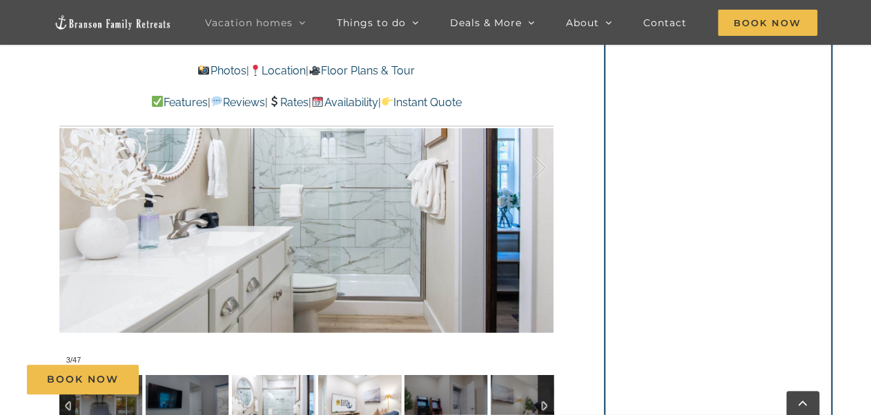
click at [376, 395] on img at bounding box center [359, 406] width 83 height 62
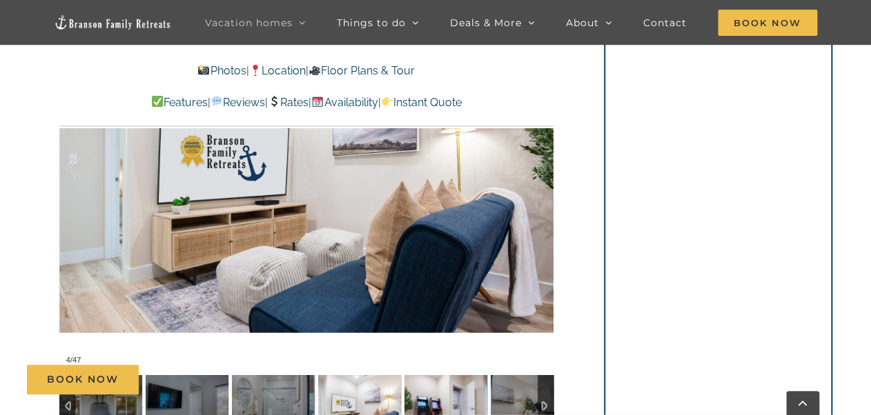
click at [447, 395] on img at bounding box center [445, 406] width 83 height 62
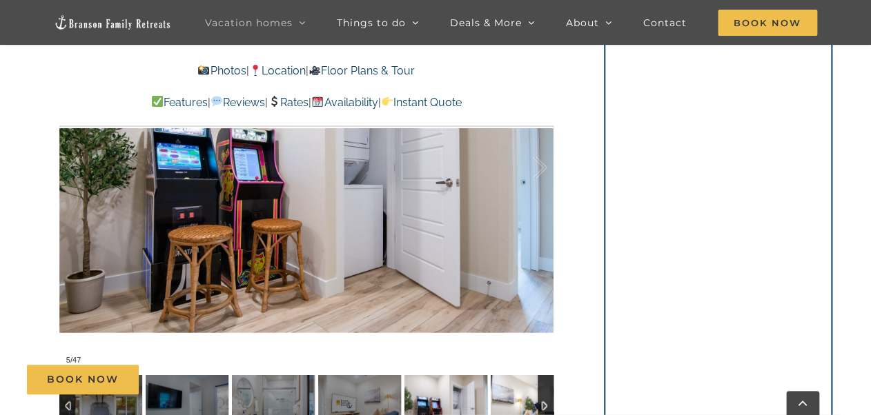
click at [513, 398] on img at bounding box center [531, 406] width 83 height 62
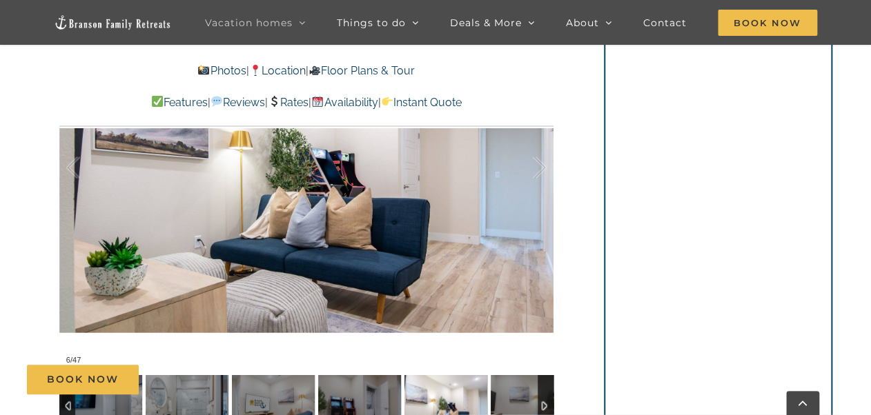
click at [546, 403] on div at bounding box center [545, 406] width 16 height 62
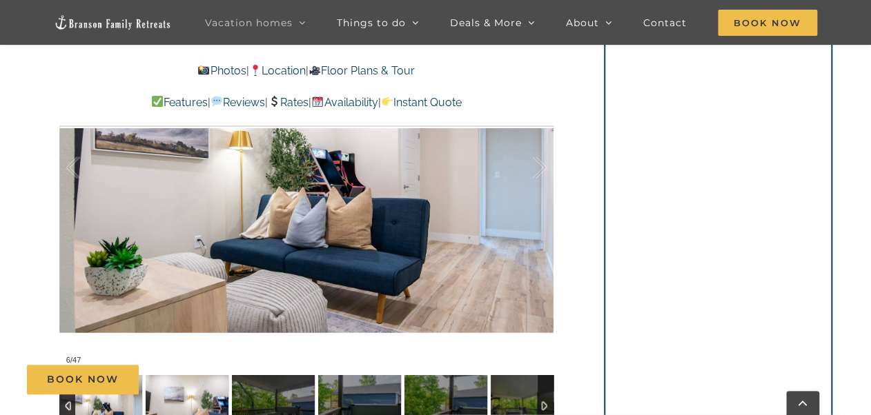
click at [193, 401] on img at bounding box center [187, 406] width 83 height 62
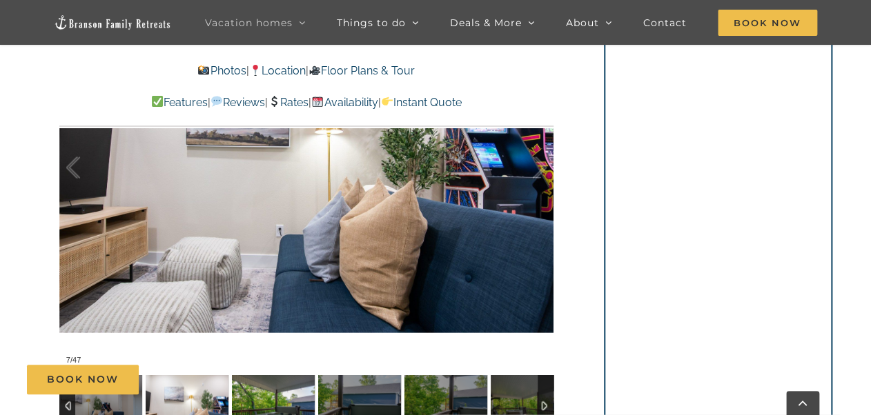
click at [271, 397] on img at bounding box center [273, 406] width 83 height 62
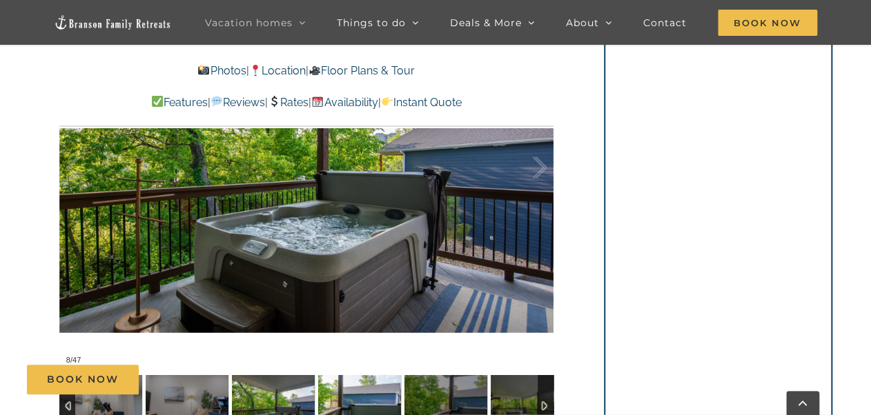
click at [365, 401] on img at bounding box center [359, 406] width 83 height 62
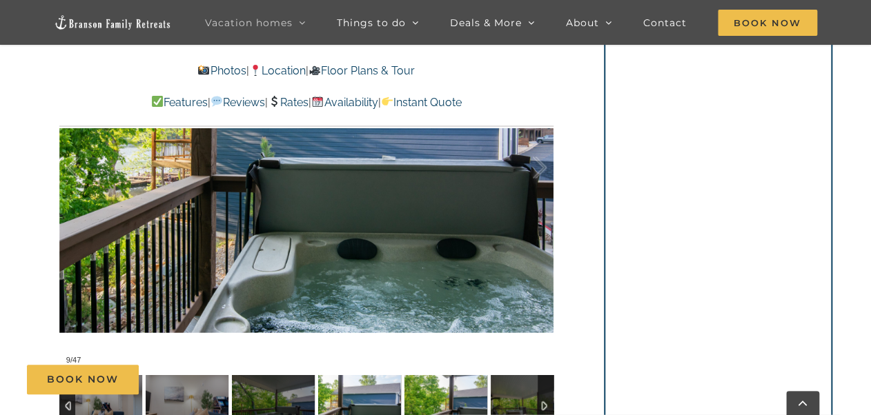
click at [437, 401] on img at bounding box center [445, 406] width 83 height 62
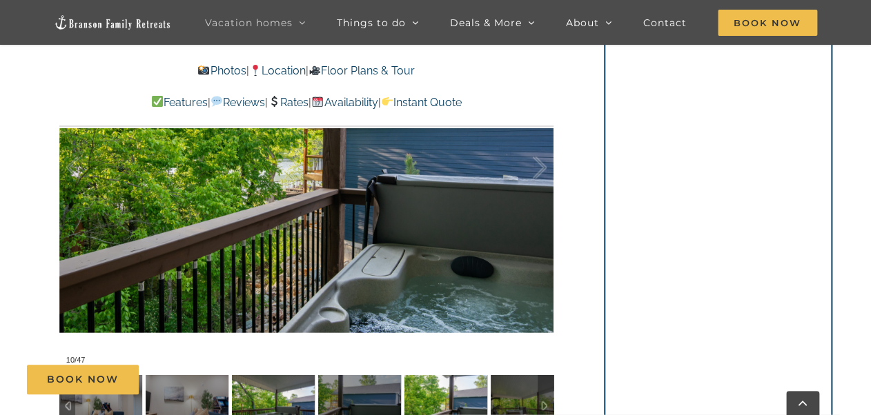
click at [290, 396] on img at bounding box center [273, 406] width 83 height 62
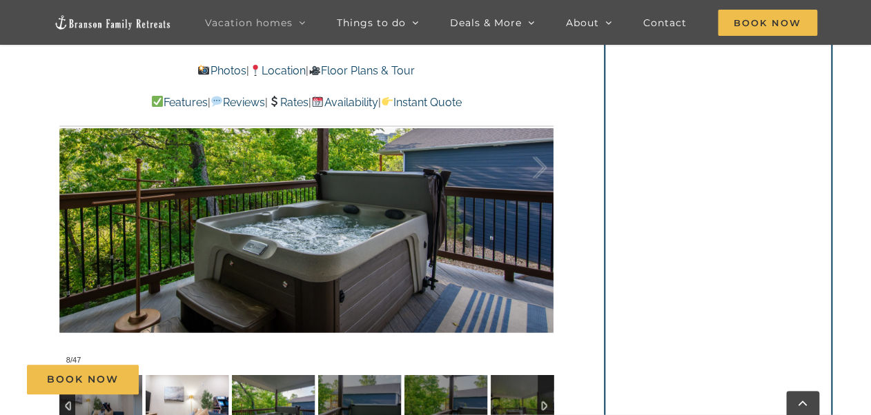
click at [205, 397] on img at bounding box center [187, 406] width 83 height 62
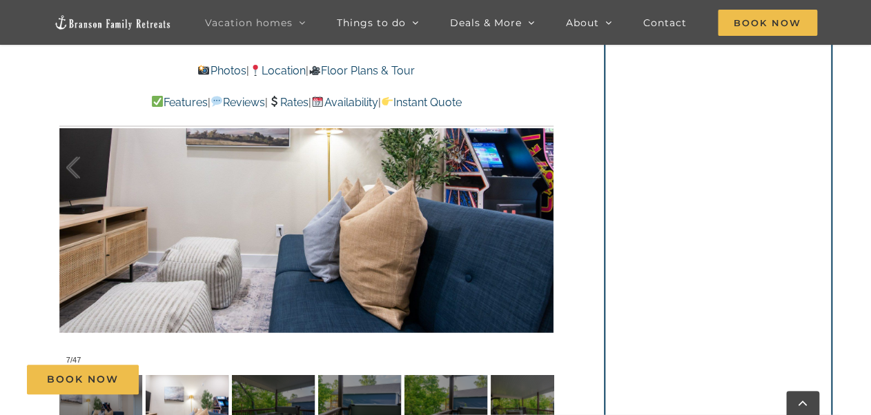
click at [355, 391] on div "Book Now" at bounding box center [445, 380] width 837 height 30
click at [356, 397] on img at bounding box center [359, 406] width 83 height 62
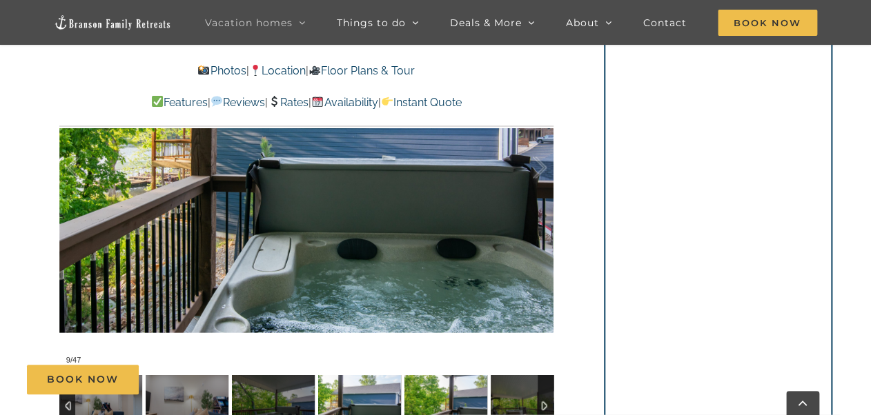
click at [450, 397] on img at bounding box center [445, 406] width 83 height 62
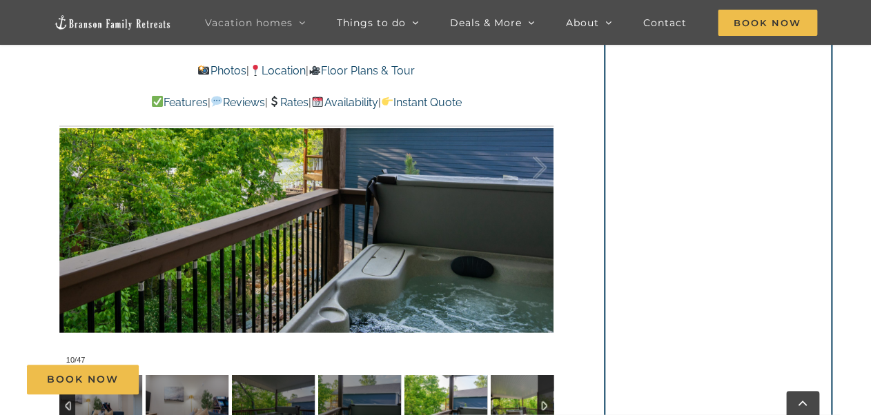
click at [512, 396] on img at bounding box center [531, 406] width 83 height 62
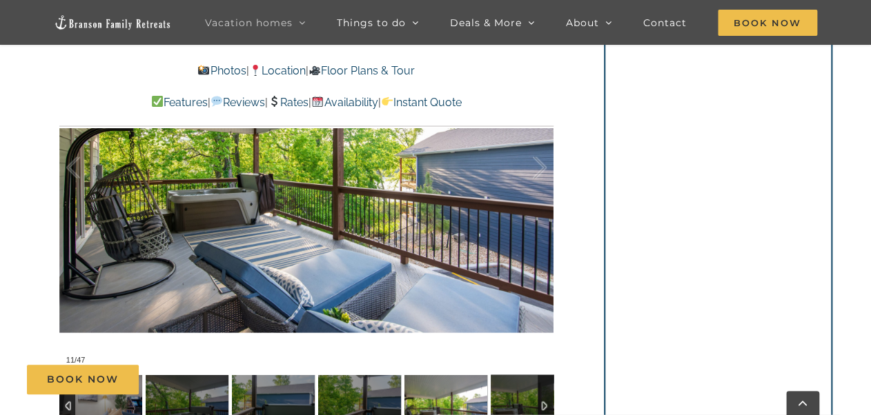
click at [547, 401] on div at bounding box center [545, 406] width 16 height 62
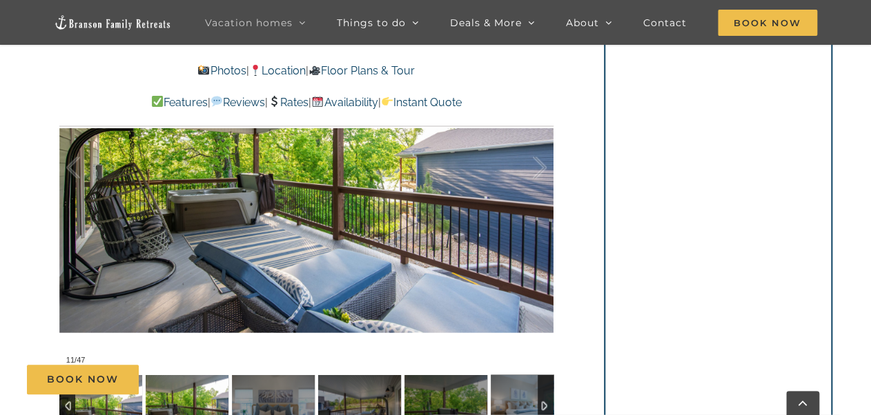
click at [193, 397] on img at bounding box center [187, 406] width 83 height 62
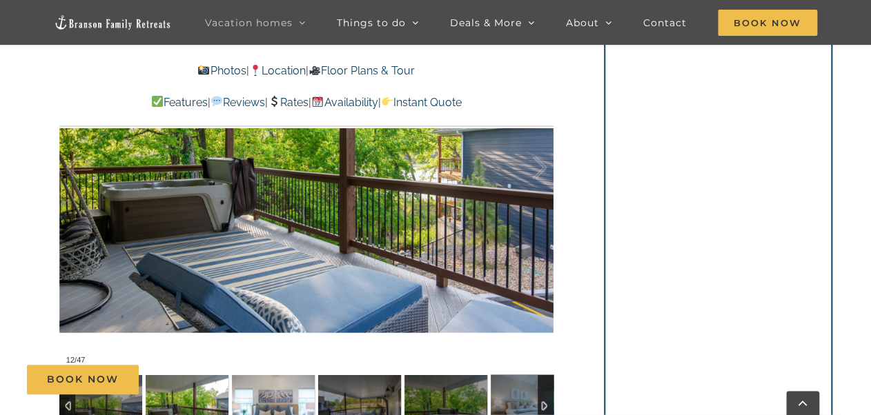
click at [268, 399] on img at bounding box center [273, 406] width 83 height 62
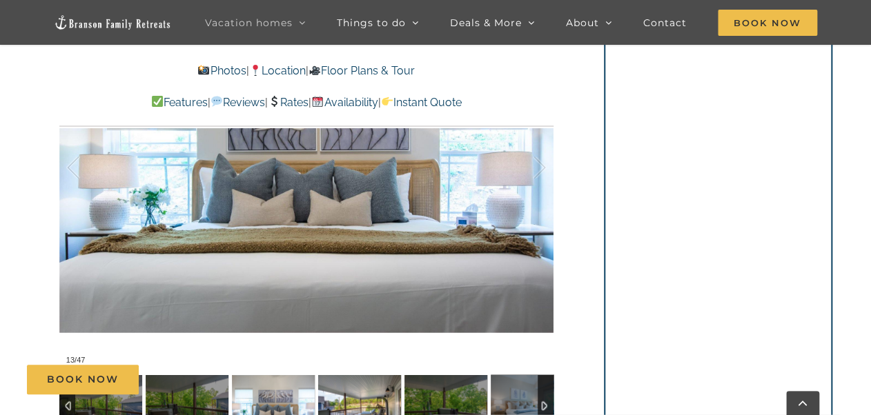
click at [361, 397] on img at bounding box center [359, 406] width 83 height 62
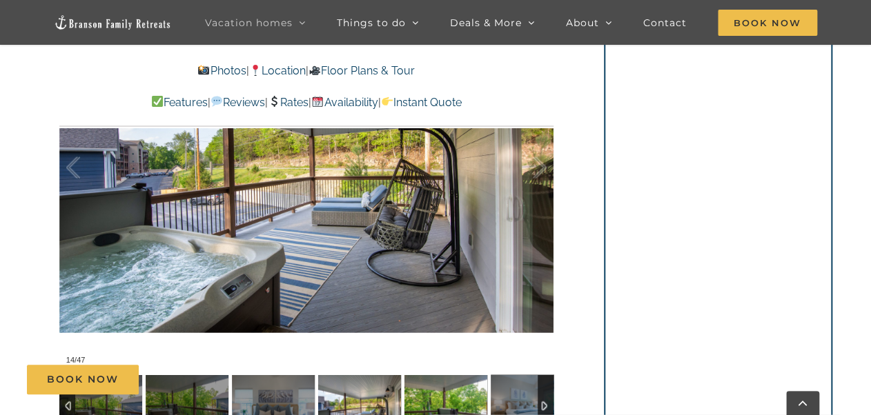
click at [437, 400] on img at bounding box center [445, 406] width 83 height 62
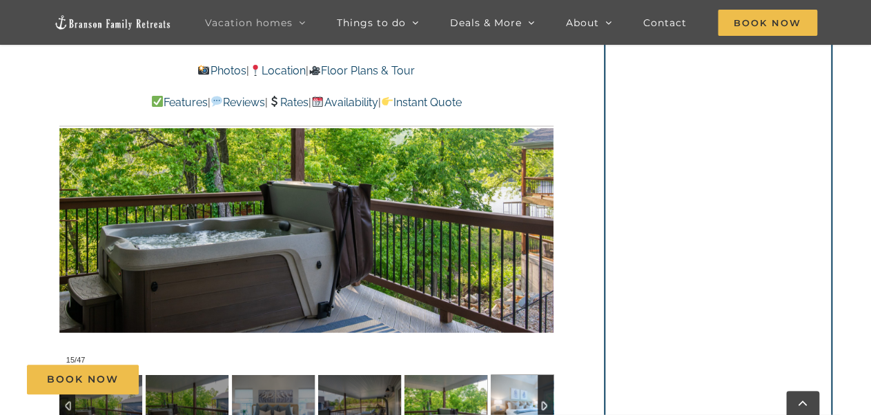
click at [504, 397] on img at bounding box center [531, 406] width 83 height 62
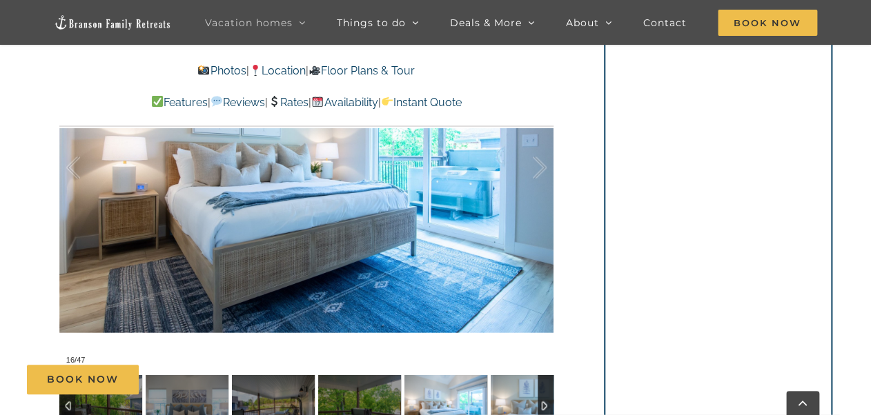
click at [513, 395] on img at bounding box center [531, 406] width 83 height 62
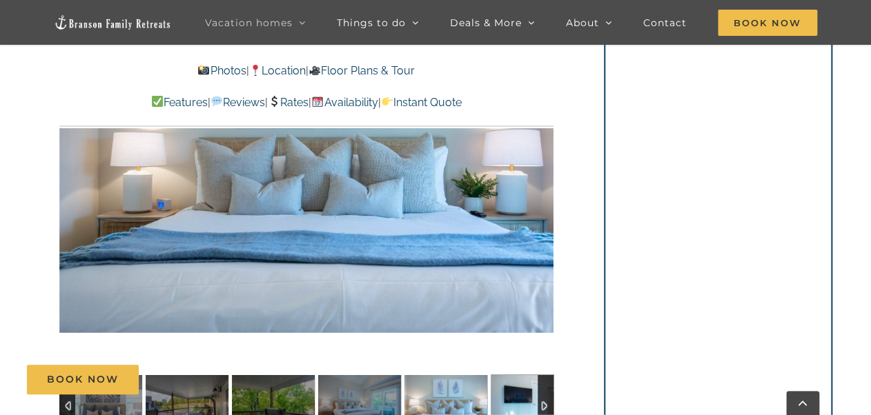
click at [513, 395] on img at bounding box center [531, 406] width 83 height 62
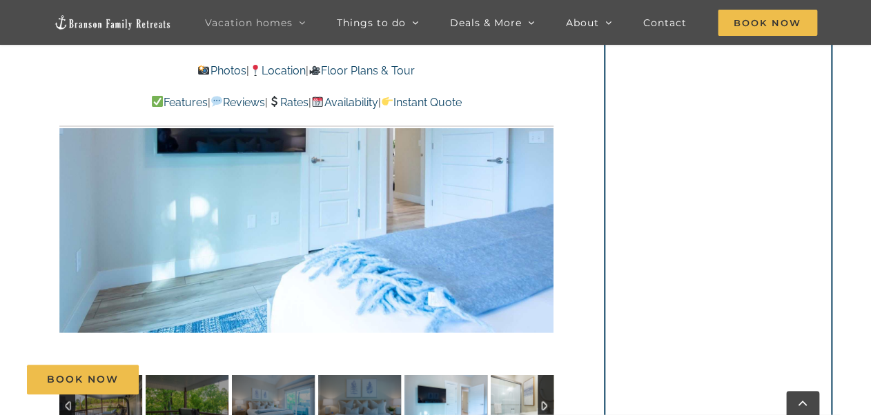
click at [513, 395] on img at bounding box center [531, 406] width 83 height 62
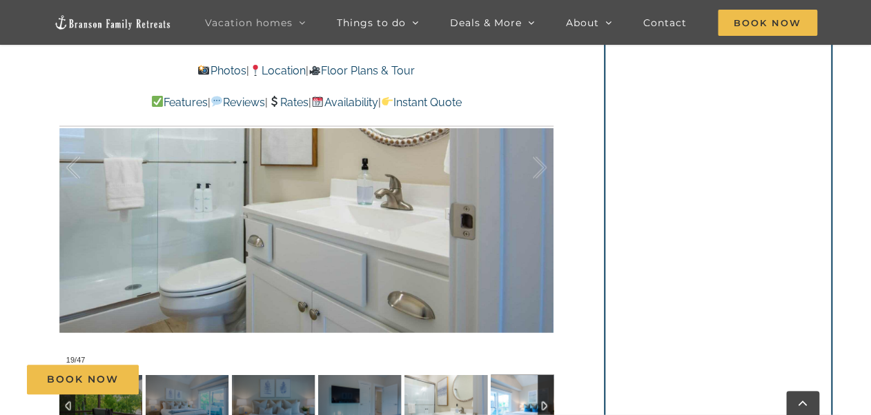
click at [513, 395] on img at bounding box center [531, 406] width 83 height 62
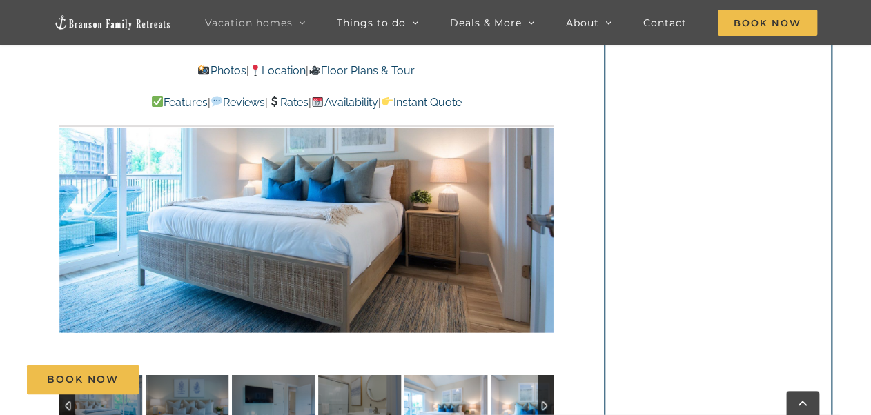
click at [513, 395] on img at bounding box center [531, 406] width 83 height 62
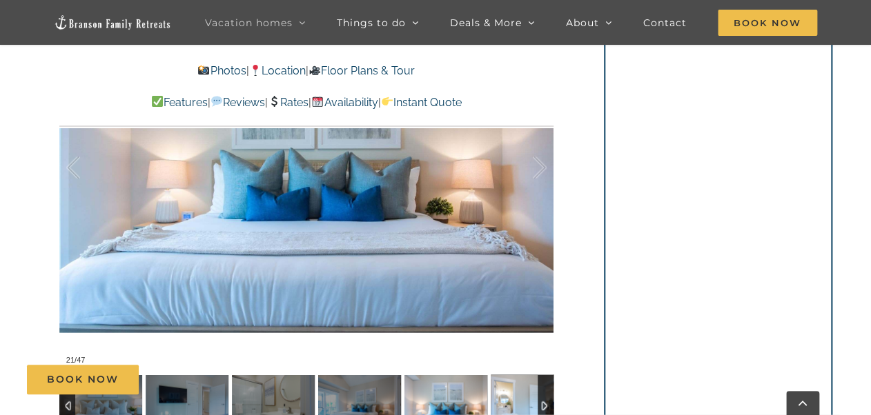
click at [513, 395] on img at bounding box center [531, 406] width 83 height 62
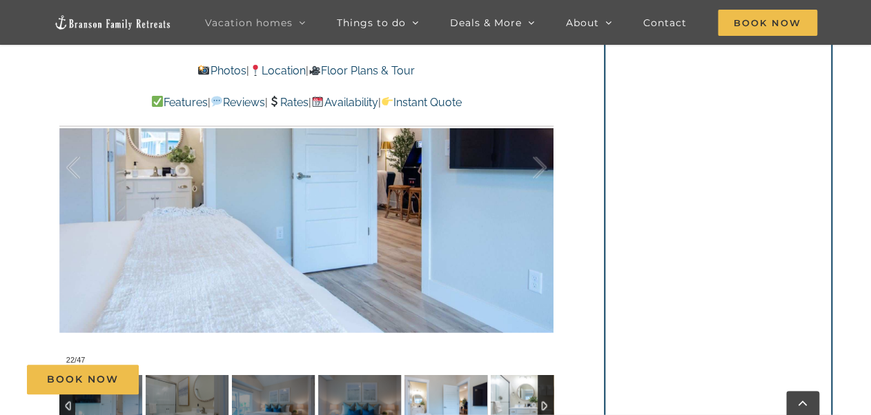
click at [513, 395] on img at bounding box center [531, 406] width 83 height 62
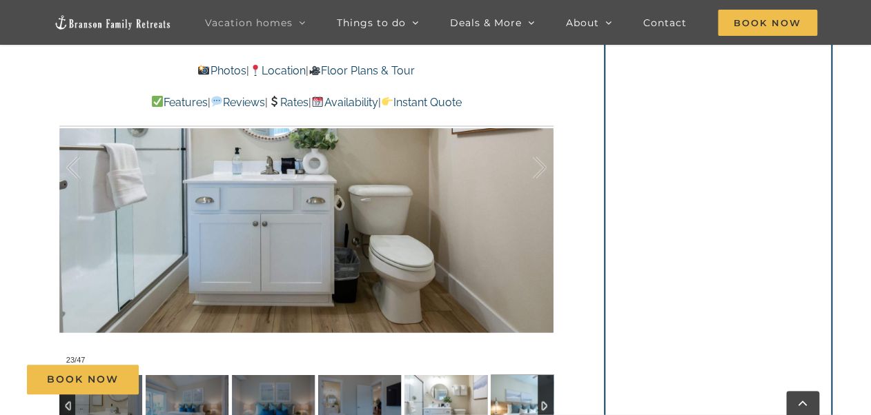
click at [513, 395] on img at bounding box center [531, 406] width 83 height 62
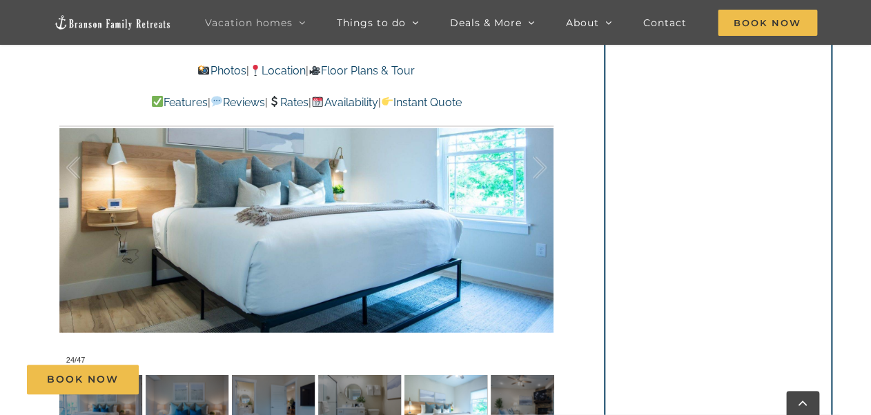
click at [430, 392] on div "Book Now" at bounding box center [445, 380] width 837 height 30
click at [448, 399] on img at bounding box center [445, 406] width 83 height 62
click at [439, 398] on img at bounding box center [445, 406] width 83 height 62
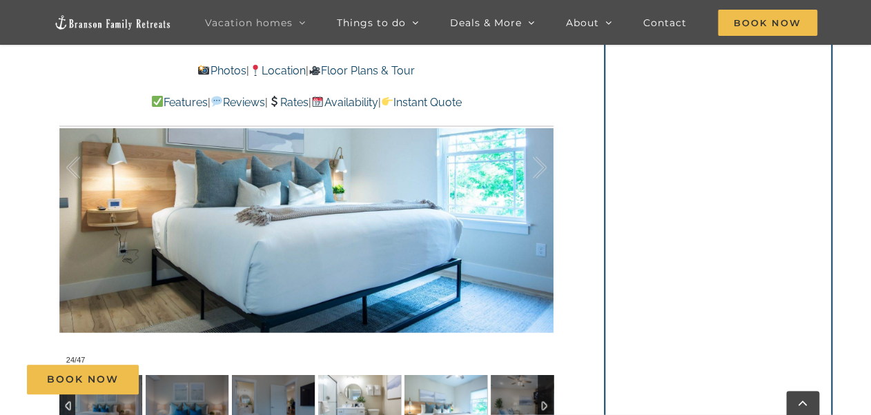
click at [361, 395] on img at bounding box center [359, 406] width 83 height 62
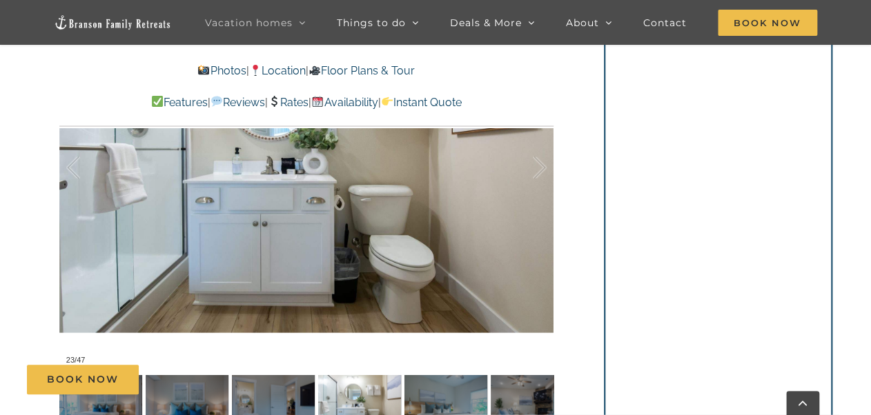
click at [273, 394] on div "Book Now" at bounding box center [445, 380] width 837 height 30
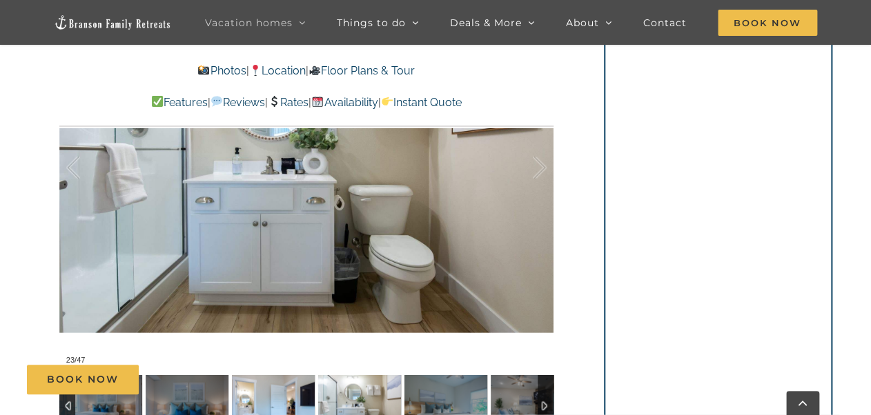
click at [266, 405] on img at bounding box center [273, 406] width 83 height 62
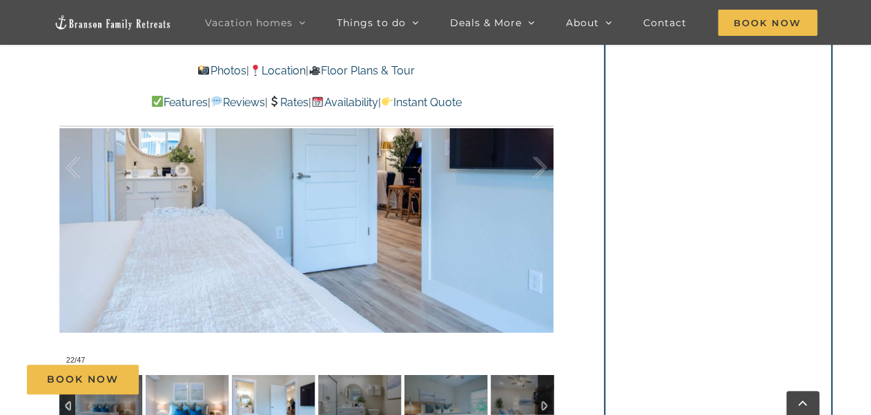
click at [211, 406] on img at bounding box center [187, 406] width 83 height 62
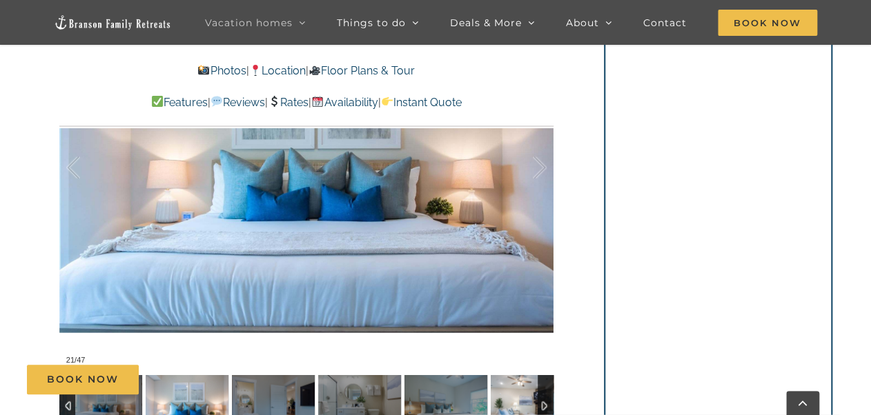
click at [517, 397] on img at bounding box center [531, 406] width 83 height 62
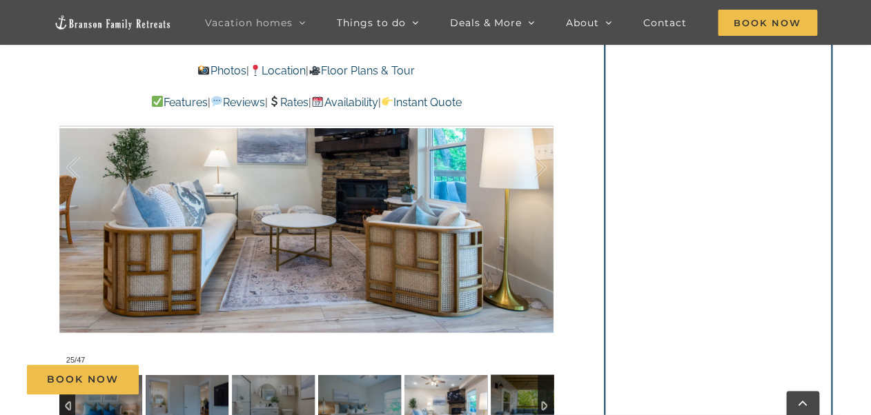
click at [442, 397] on img at bounding box center [445, 406] width 83 height 62
click at [449, 399] on img at bounding box center [445, 406] width 83 height 62
click at [373, 401] on img at bounding box center [359, 406] width 83 height 62
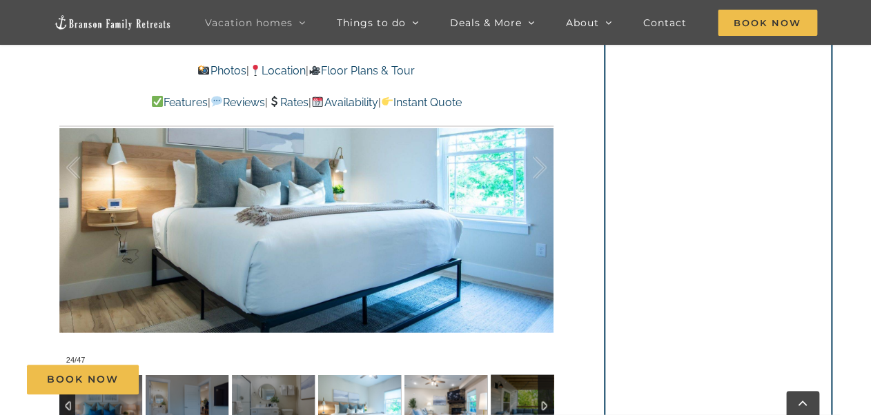
click at [444, 398] on img at bounding box center [445, 406] width 83 height 62
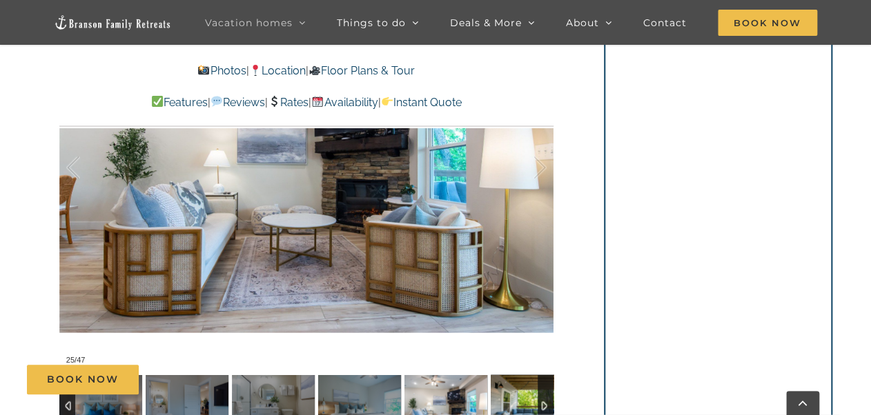
click at [511, 397] on img at bounding box center [531, 406] width 83 height 62
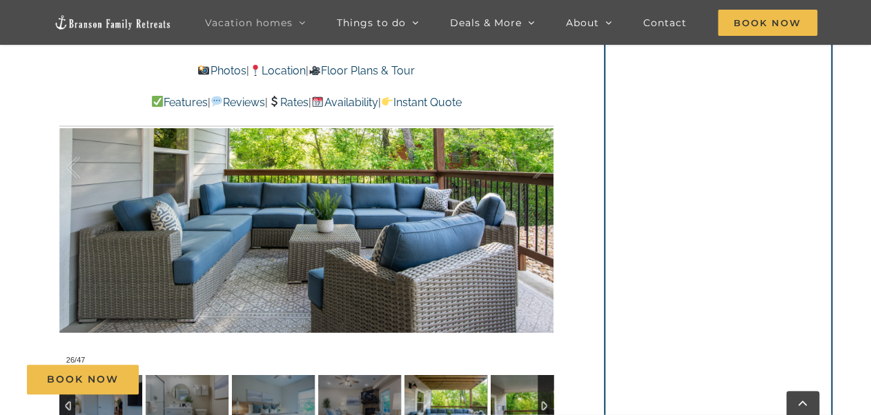
click at [511, 397] on img at bounding box center [531, 406] width 83 height 62
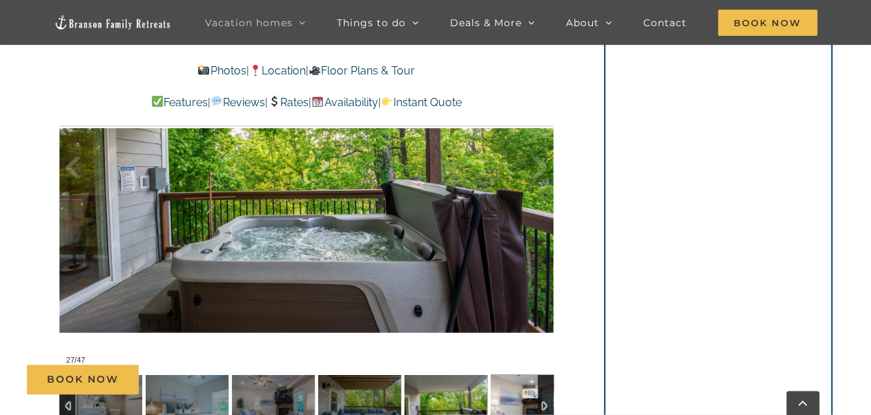
click at [511, 397] on img at bounding box center [531, 406] width 83 height 62
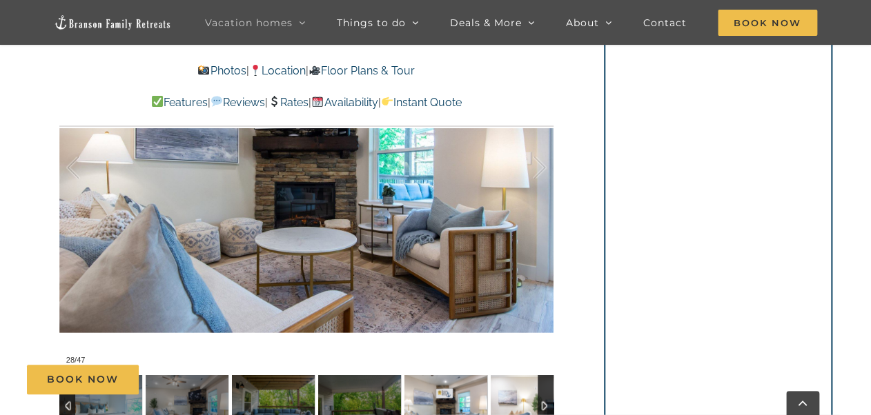
click at [512, 397] on img at bounding box center [531, 406] width 83 height 62
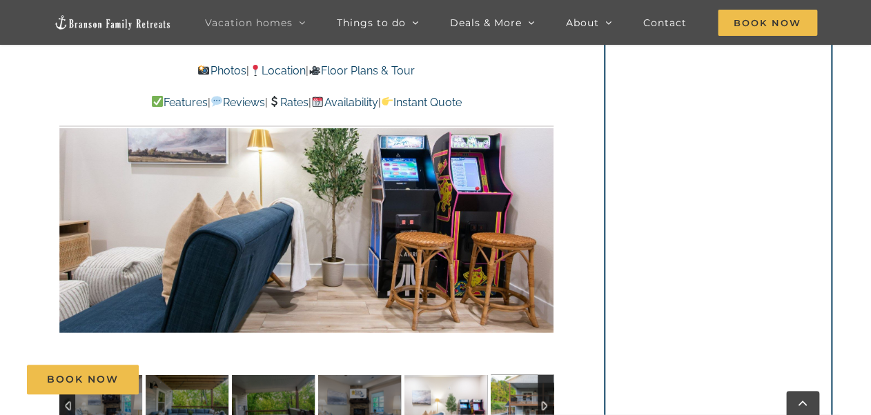
click at [512, 397] on img at bounding box center [531, 406] width 83 height 62
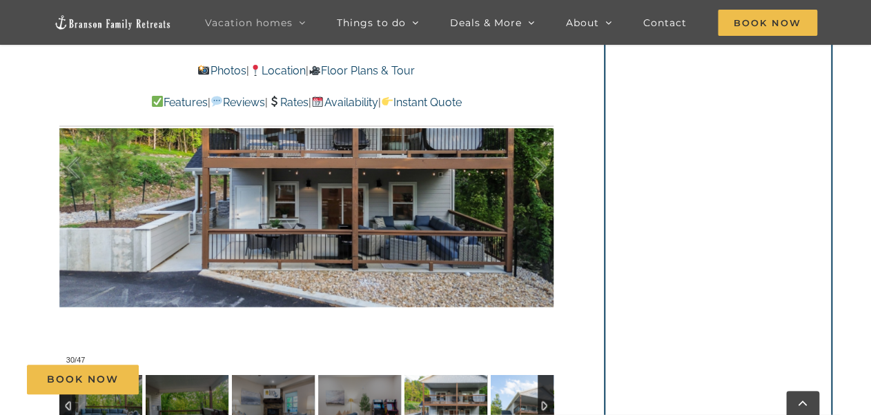
click at [518, 399] on img at bounding box center [531, 406] width 83 height 62
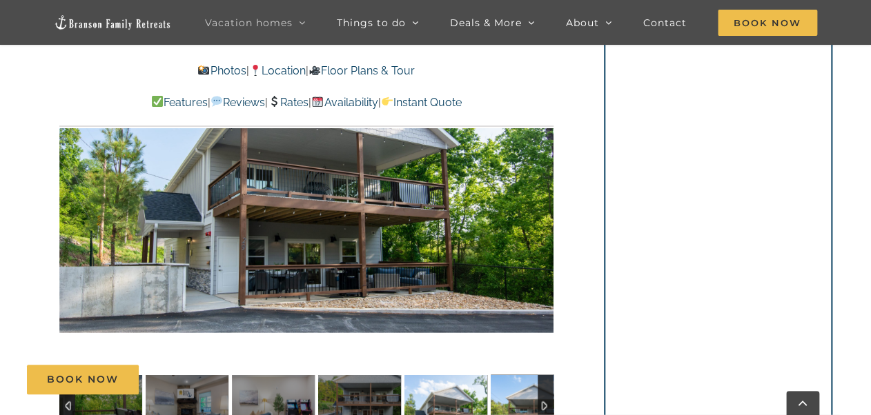
click at [518, 399] on img at bounding box center [531, 406] width 83 height 62
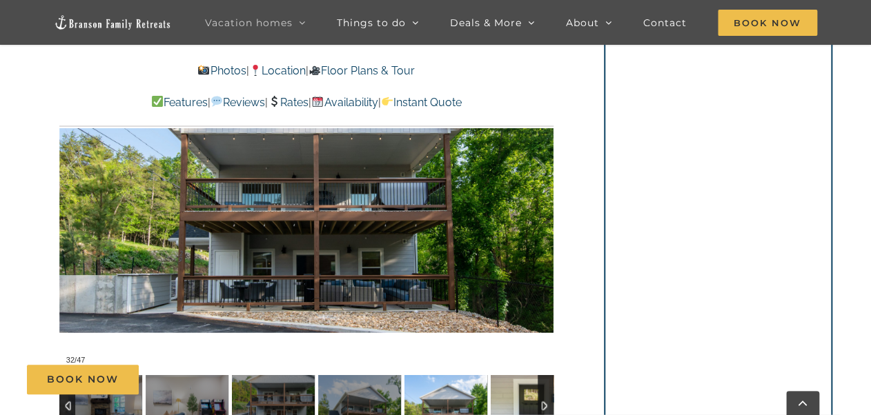
click at [517, 398] on img at bounding box center [531, 406] width 83 height 62
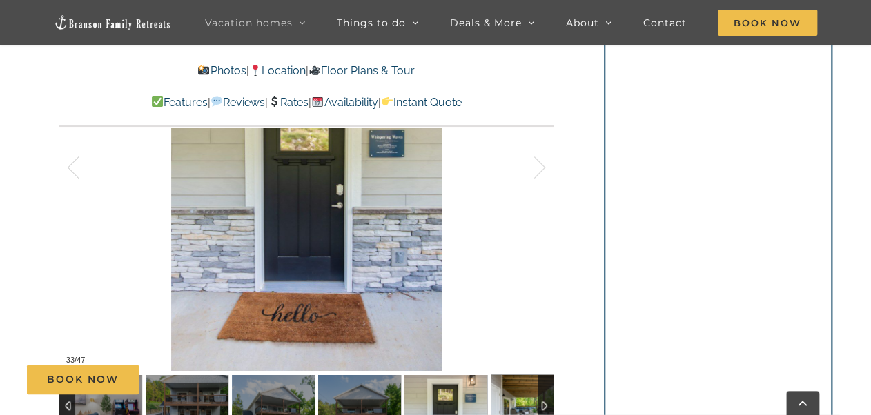
click at [517, 398] on img at bounding box center [531, 406] width 83 height 62
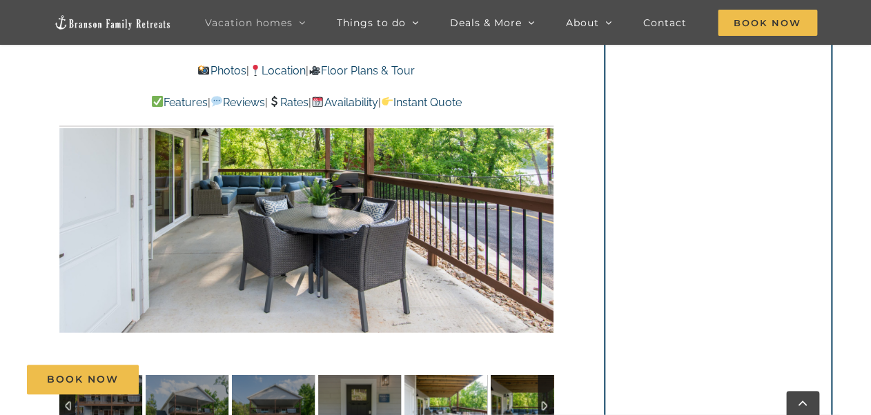
click at [517, 398] on img at bounding box center [531, 406] width 83 height 62
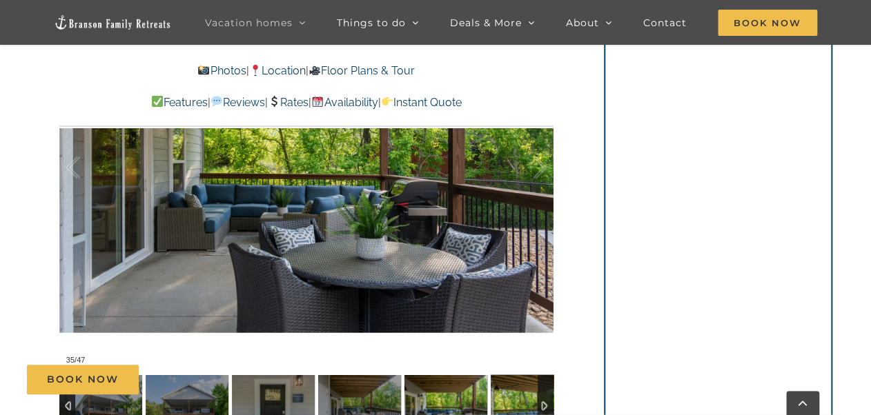
click at [517, 398] on img at bounding box center [531, 406] width 83 height 62
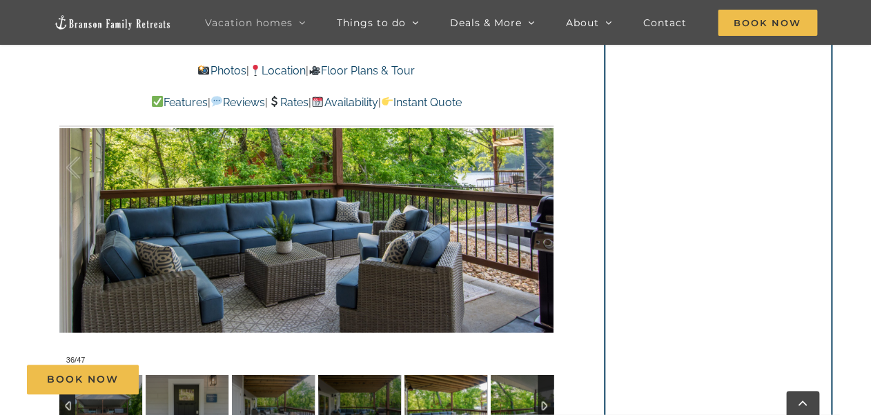
click at [517, 398] on img at bounding box center [531, 406] width 83 height 62
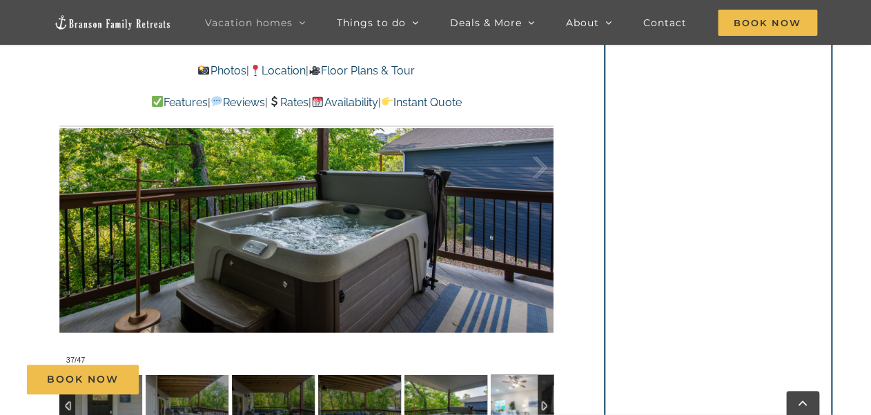
click at [517, 398] on img at bounding box center [531, 406] width 83 height 62
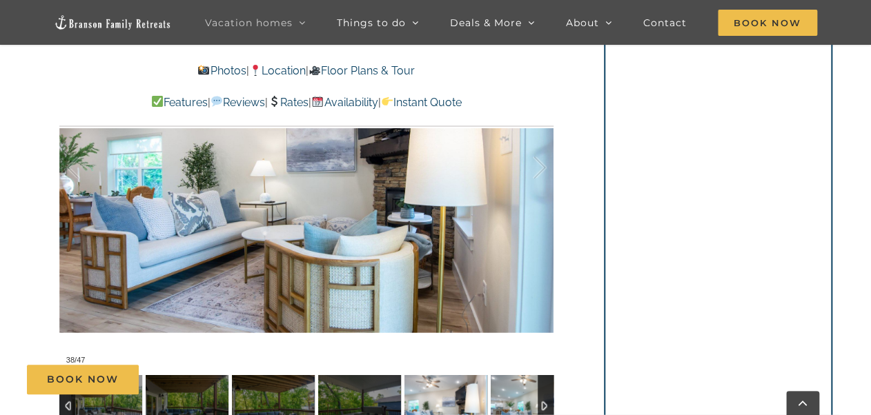
click at [517, 398] on img at bounding box center [531, 406] width 83 height 62
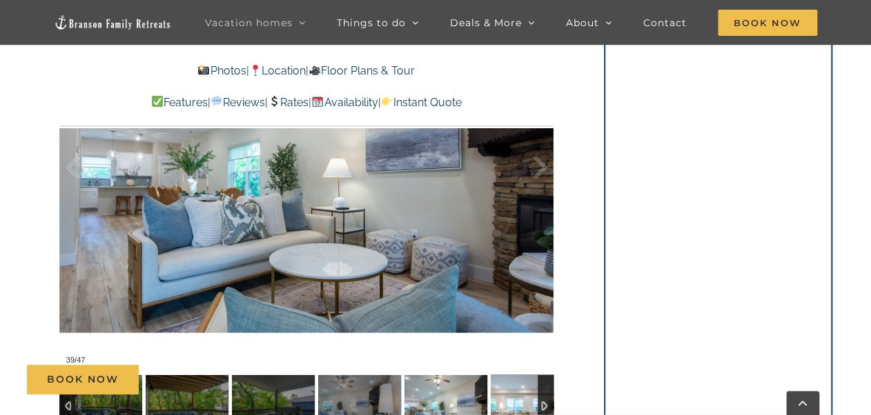
click at [517, 398] on img at bounding box center [531, 406] width 83 height 62
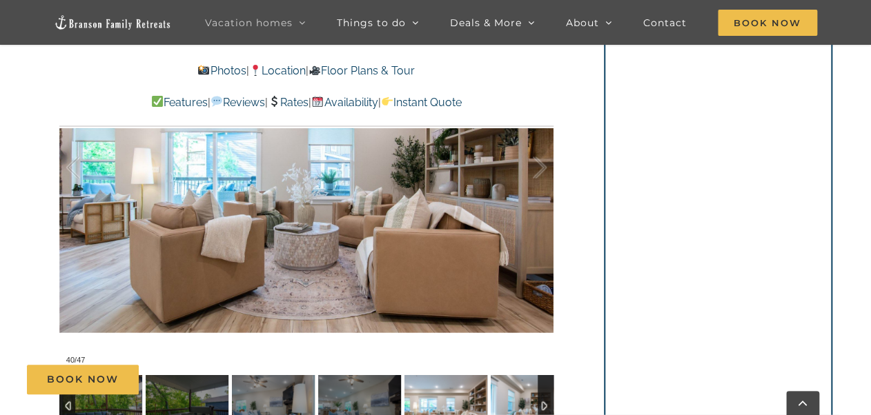
click at [517, 398] on img at bounding box center [531, 406] width 83 height 62
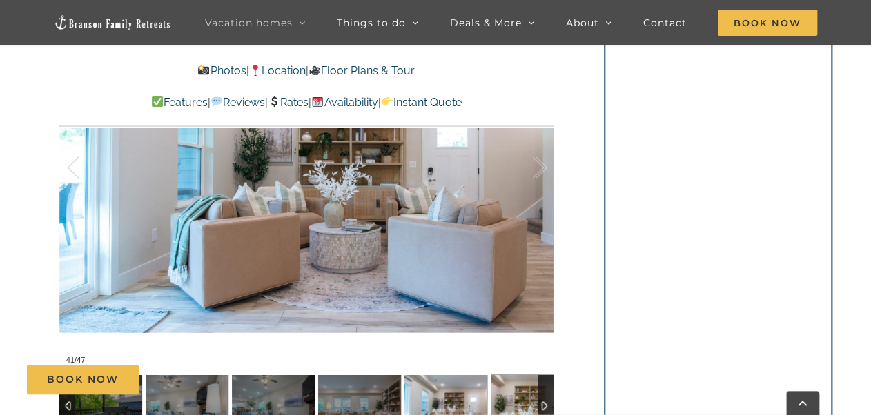
click at [517, 398] on img at bounding box center [531, 406] width 83 height 62
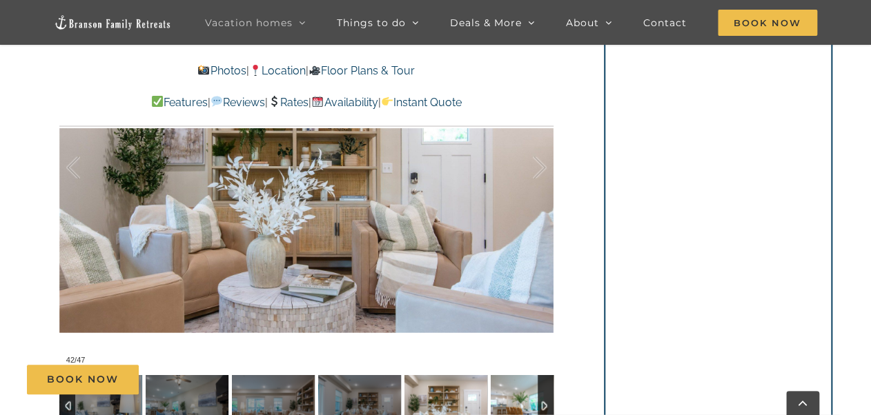
click at [516, 397] on img at bounding box center [531, 406] width 83 height 62
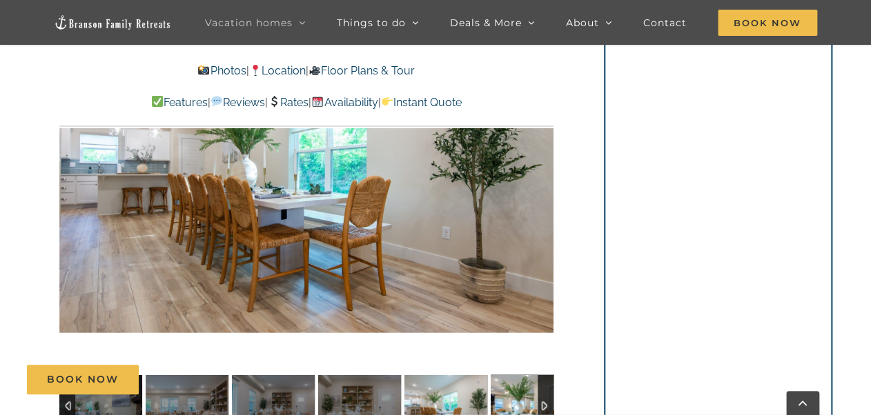
click at [515, 396] on img at bounding box center [531, 406] width 83 height 62
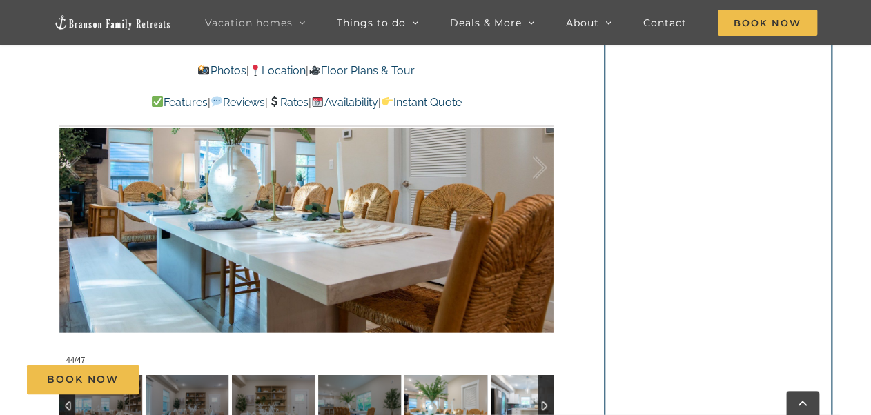
click at [515, 396] on img at bounding box center [531, 406] width 83 height 62
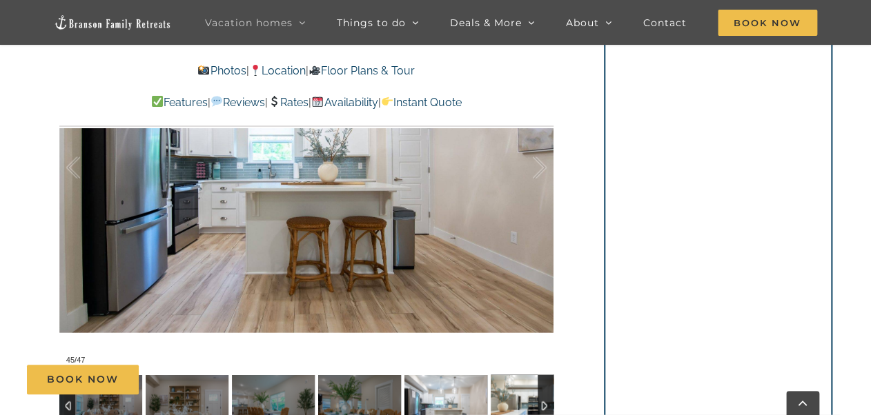
click at [515, 396] on img at bounding box center [531, 406] width 83 height 62
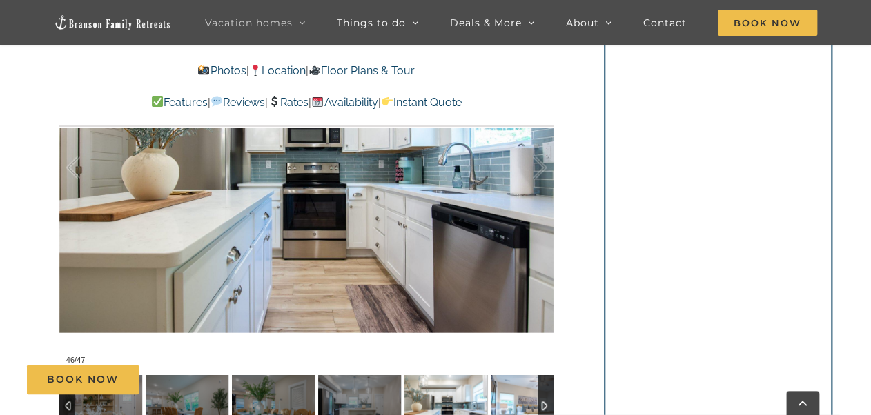
click at [516, 395] on img at bounding box center [531, 406] width 83 height 62
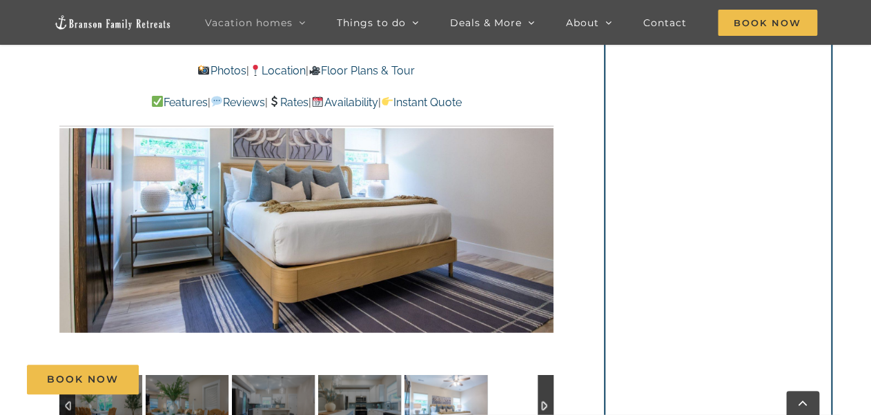
click at [516, 395] on div at bounding box center [306, 406] width 494 height 62
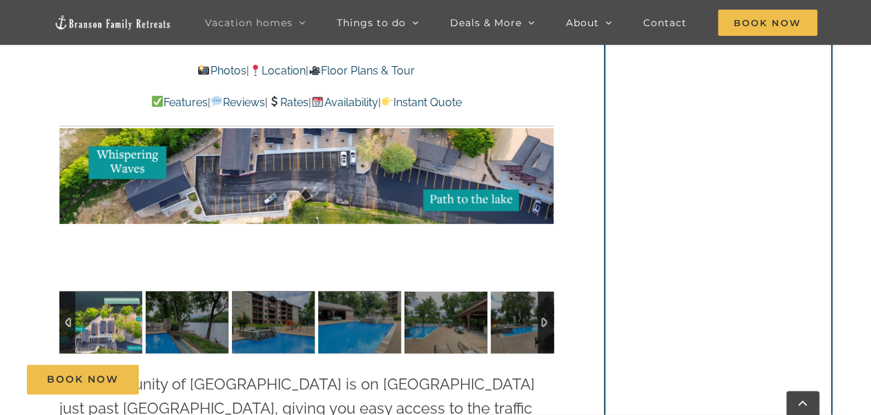
scroll to position [3035, 0]
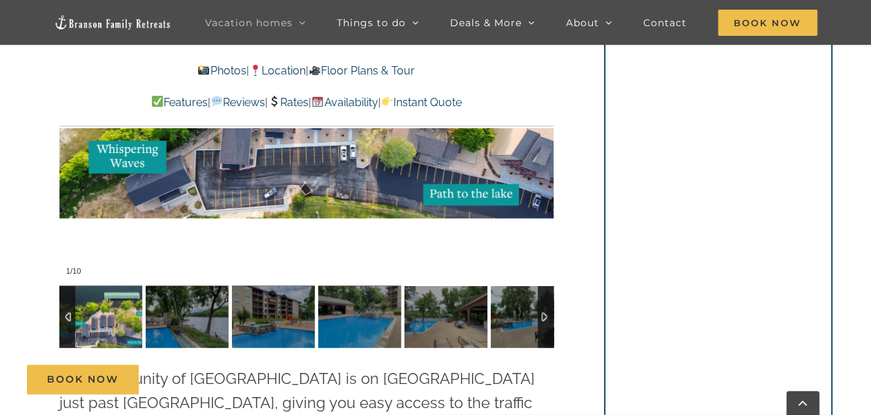
click at [110, 304] on img at bounding box center [100, 317] width 83 height 62
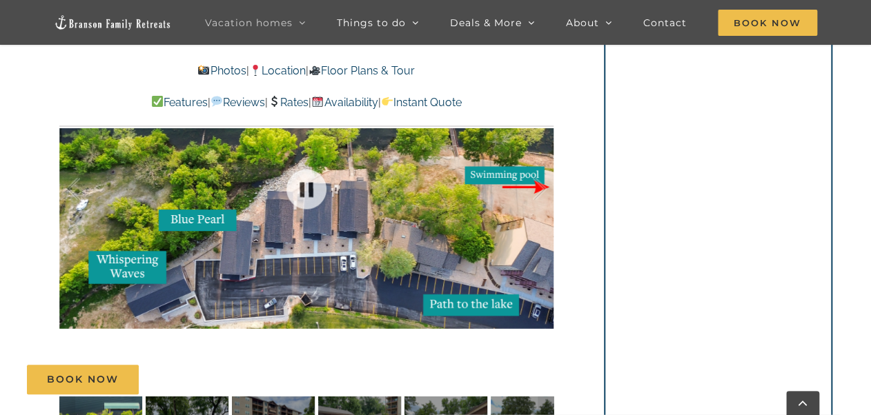
scroll to position [2925, 0]
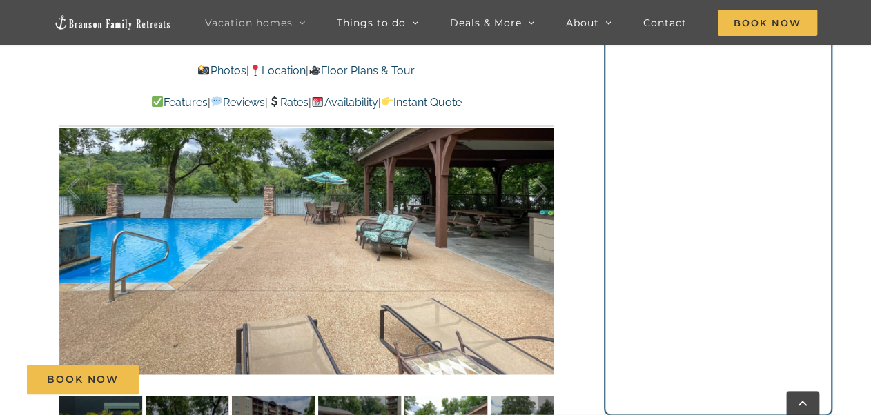
click at [504, 394] on div "Book Now" at bounding box center [445, 380] width 837 height 30
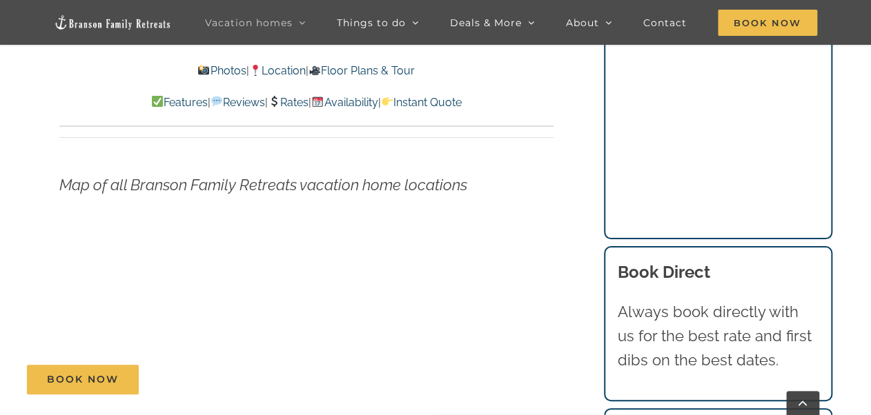
scroll to position [3974, 0]
